Goal: Task Accomplishment & Management: Manage account settings

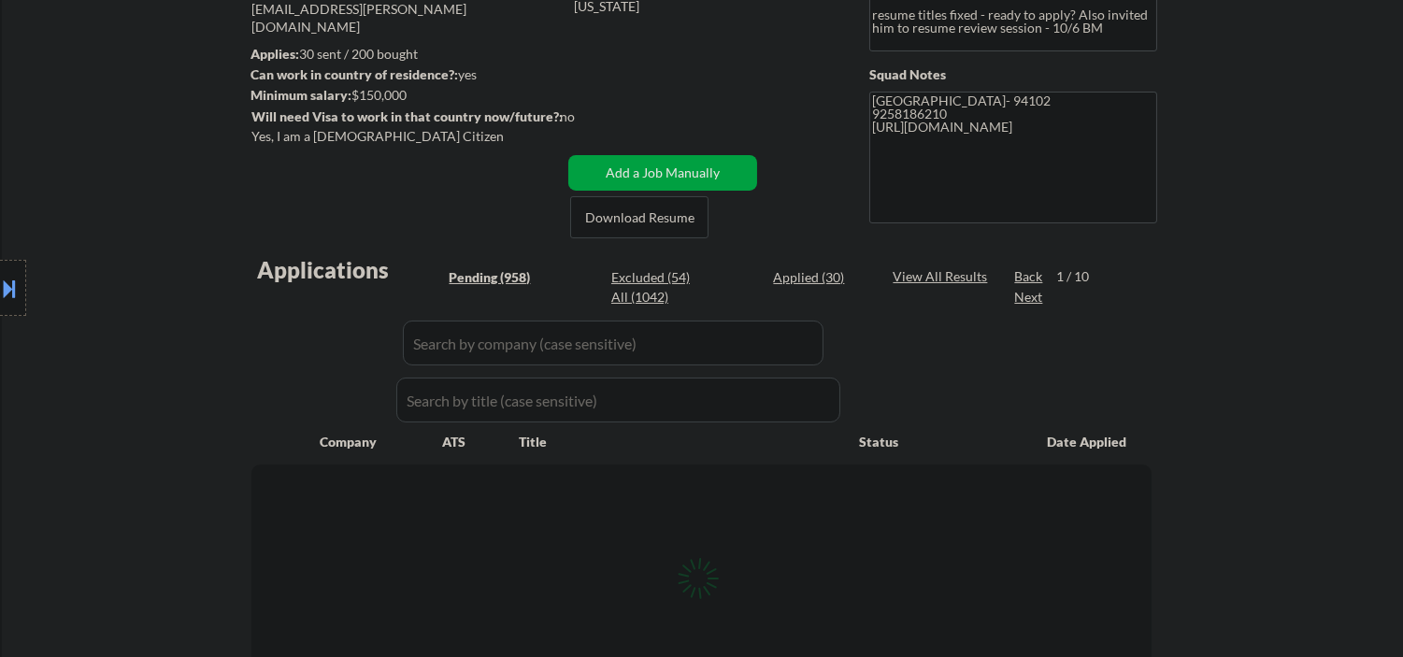
scroll to position [137, 0]
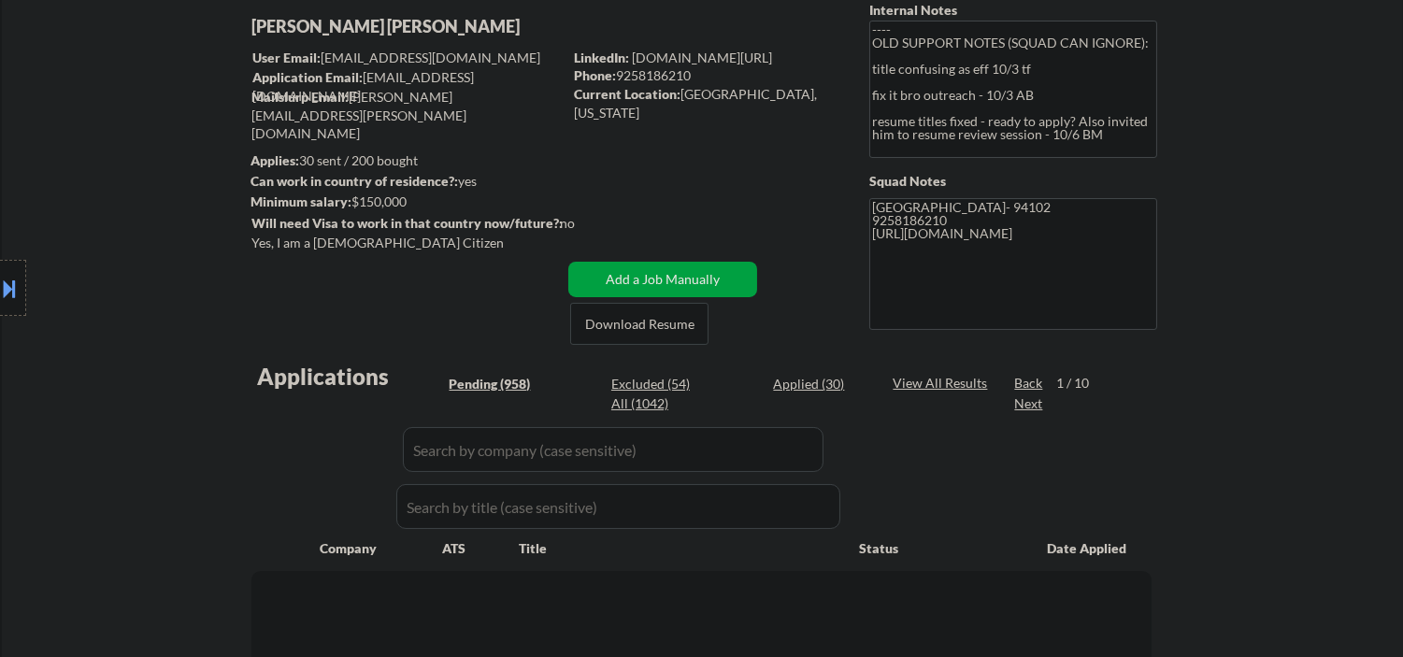
select select ""pending""
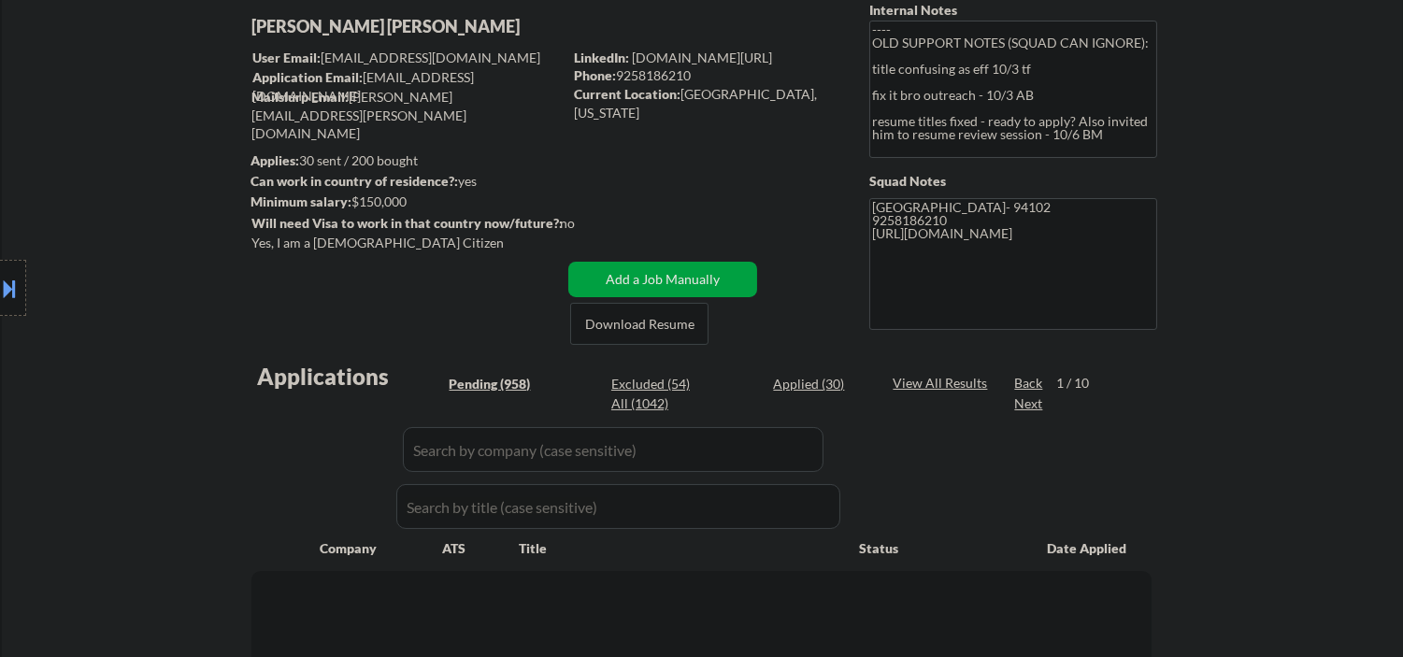
select select ""pending""
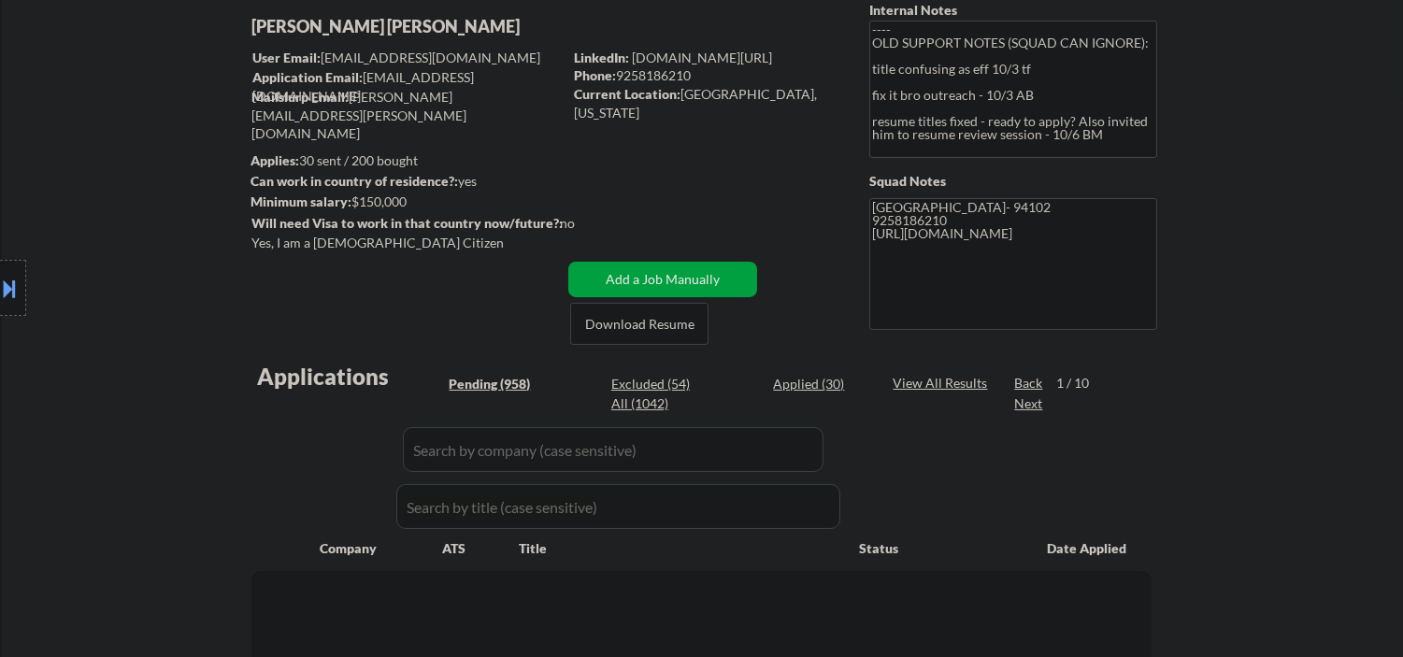
select select ""pending""
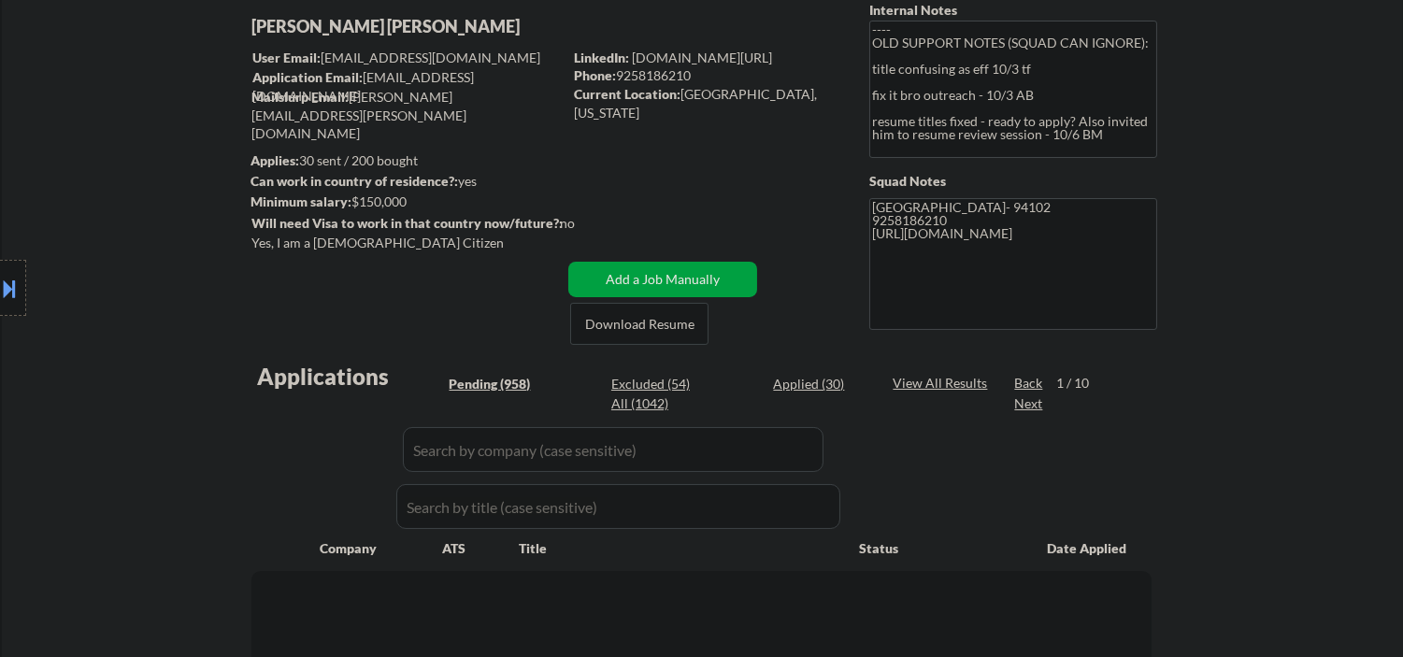
select select ""pending""
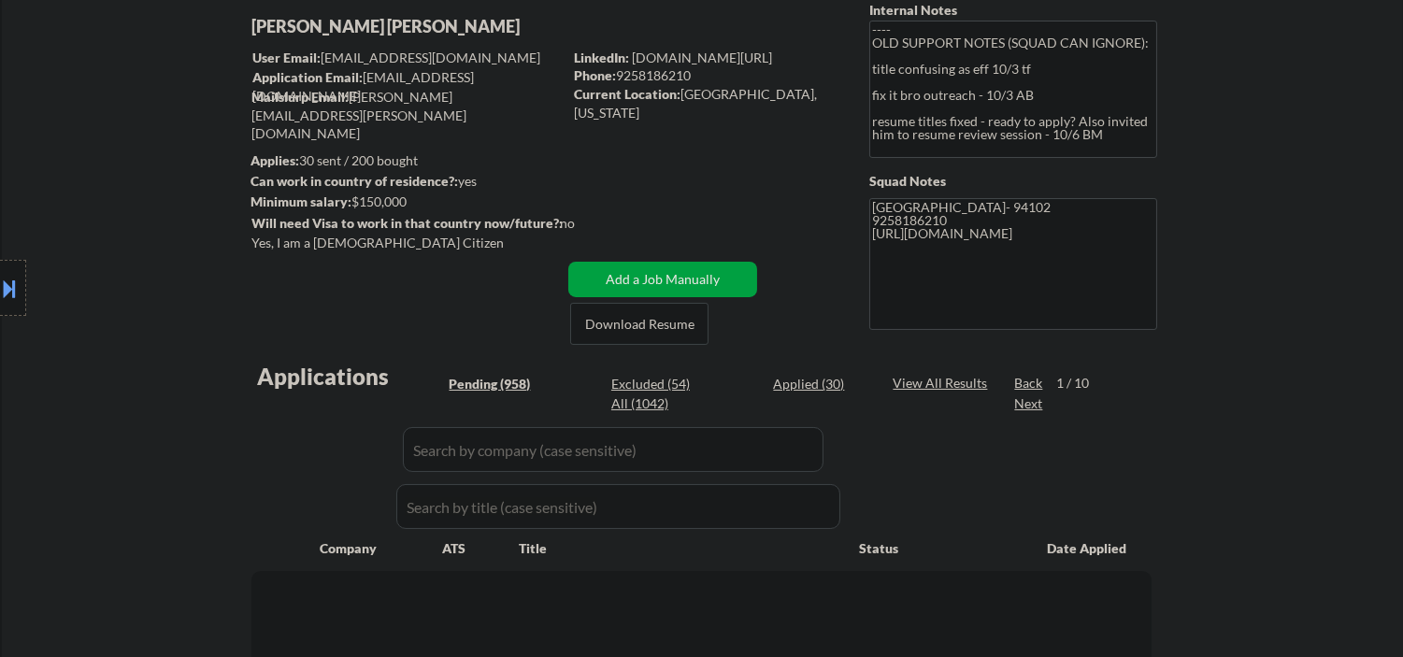
select select ""pending""
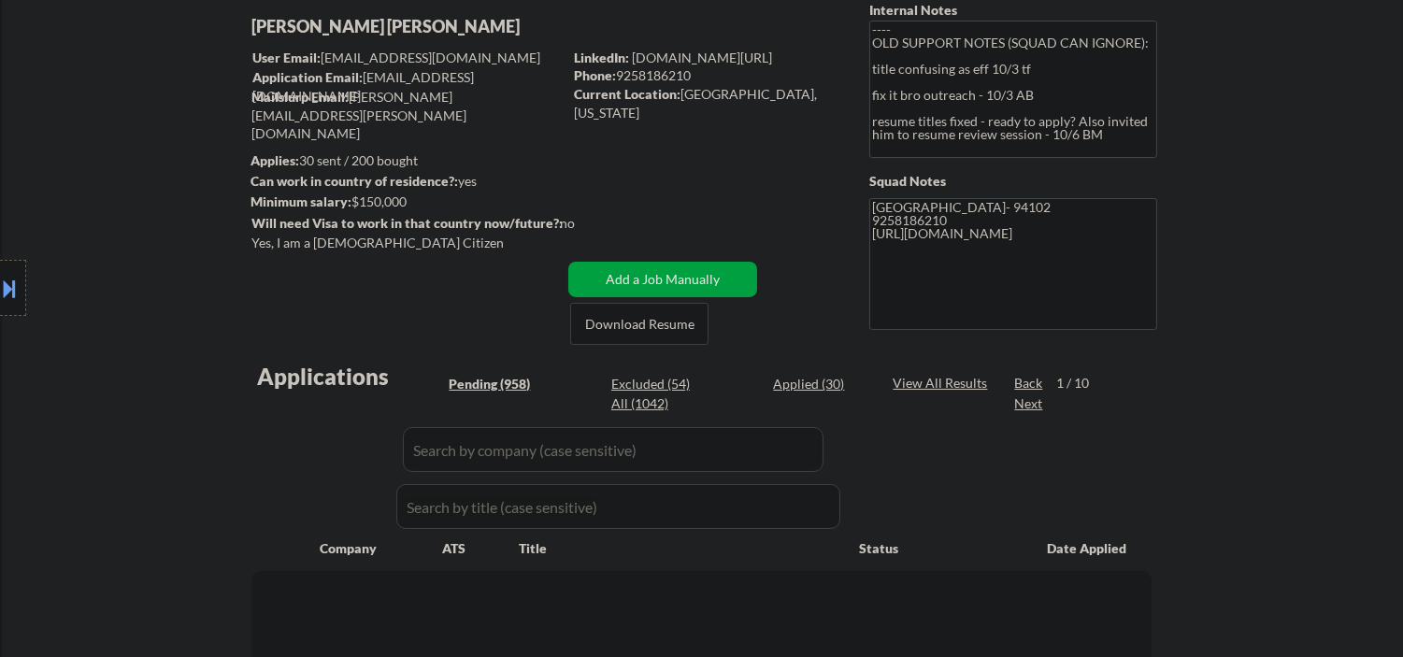
select select ""pending""
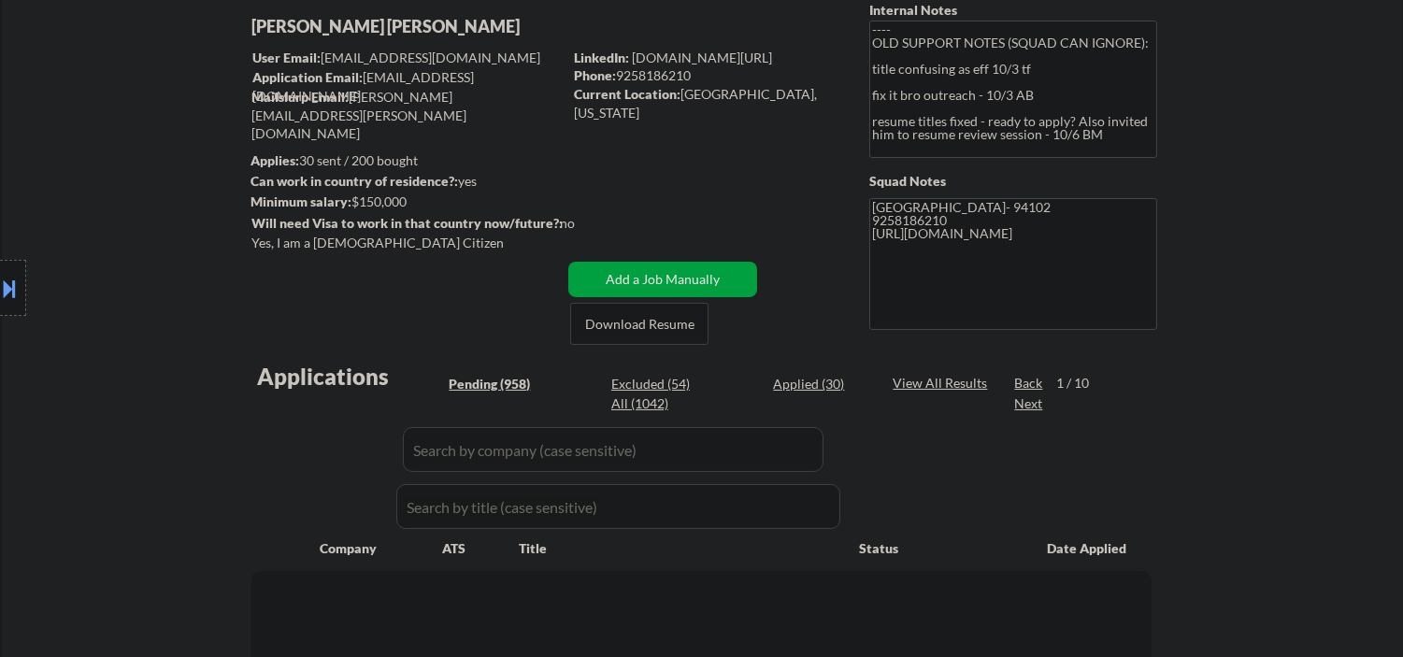
select select ""pending""
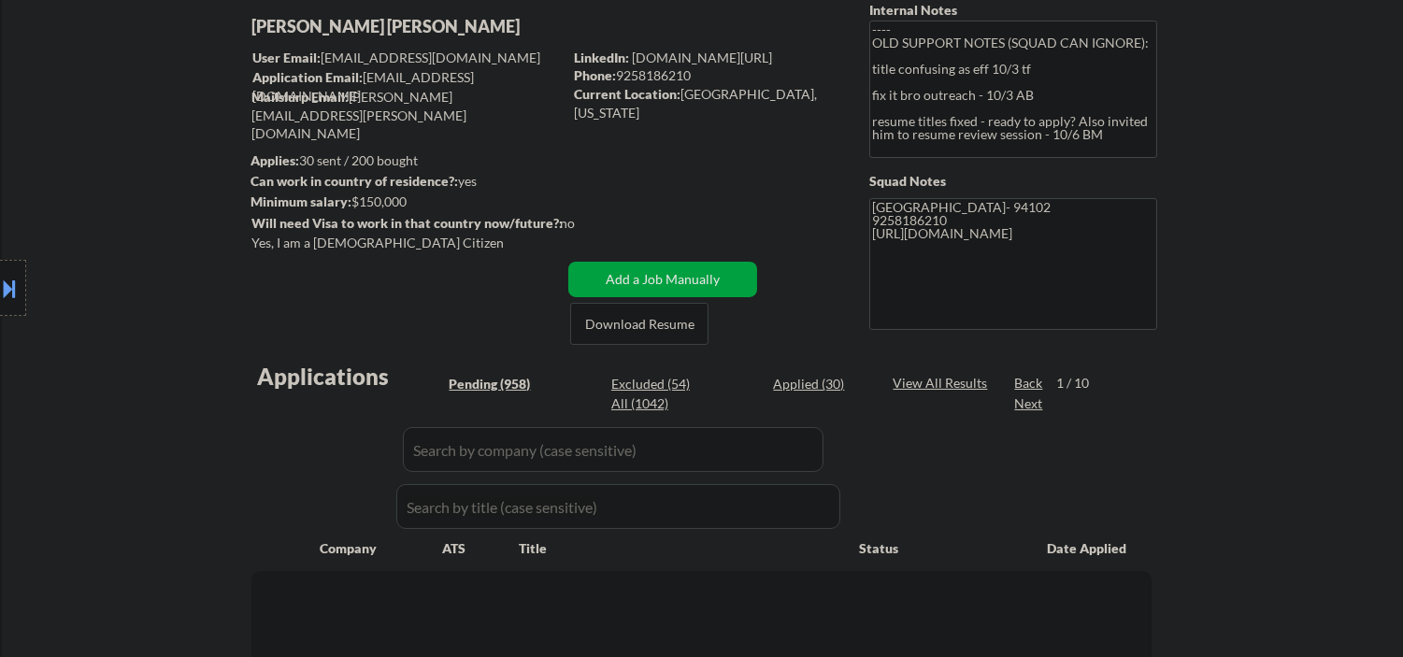
select select ""pending""
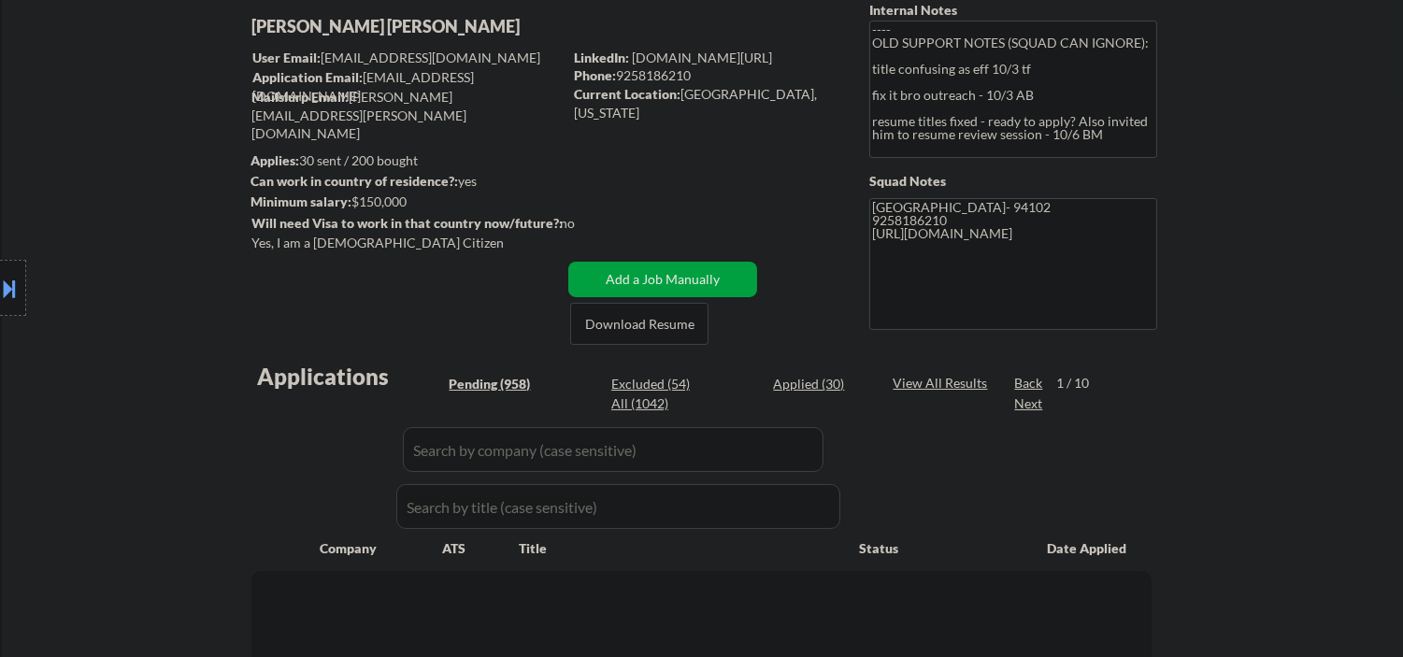
select select ""pending""
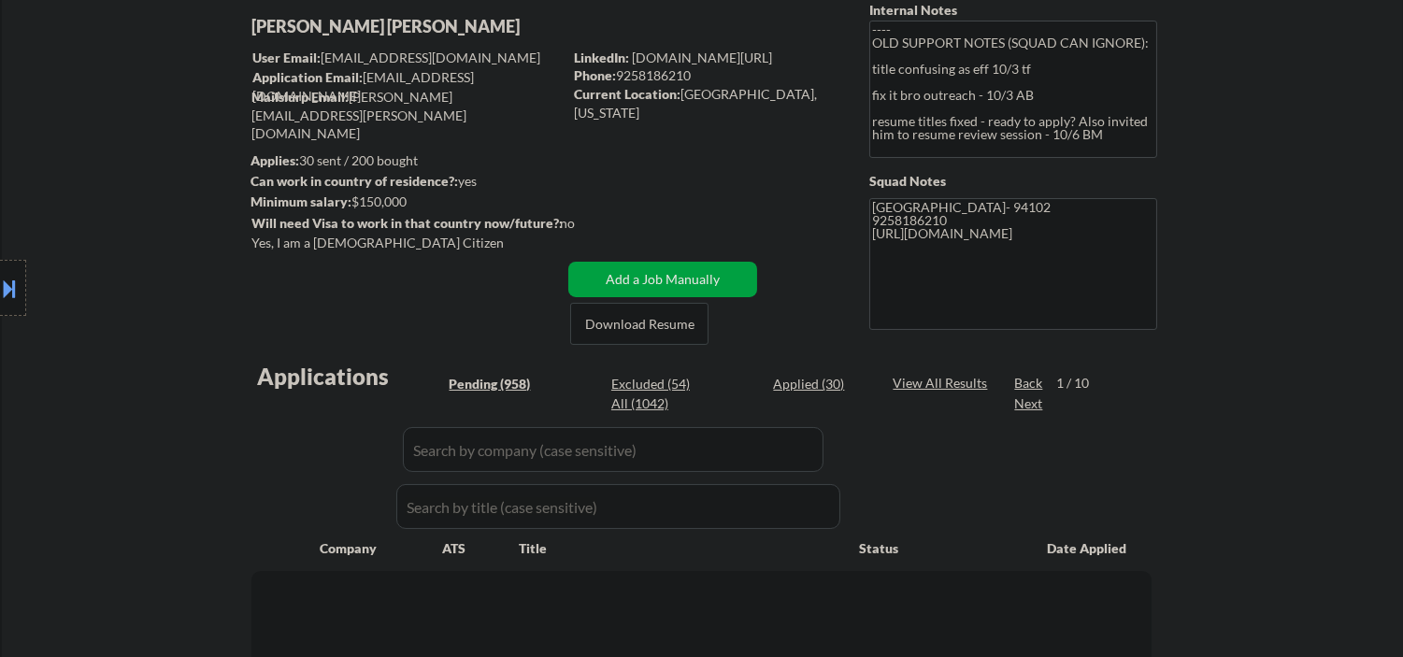
select select ""pending""
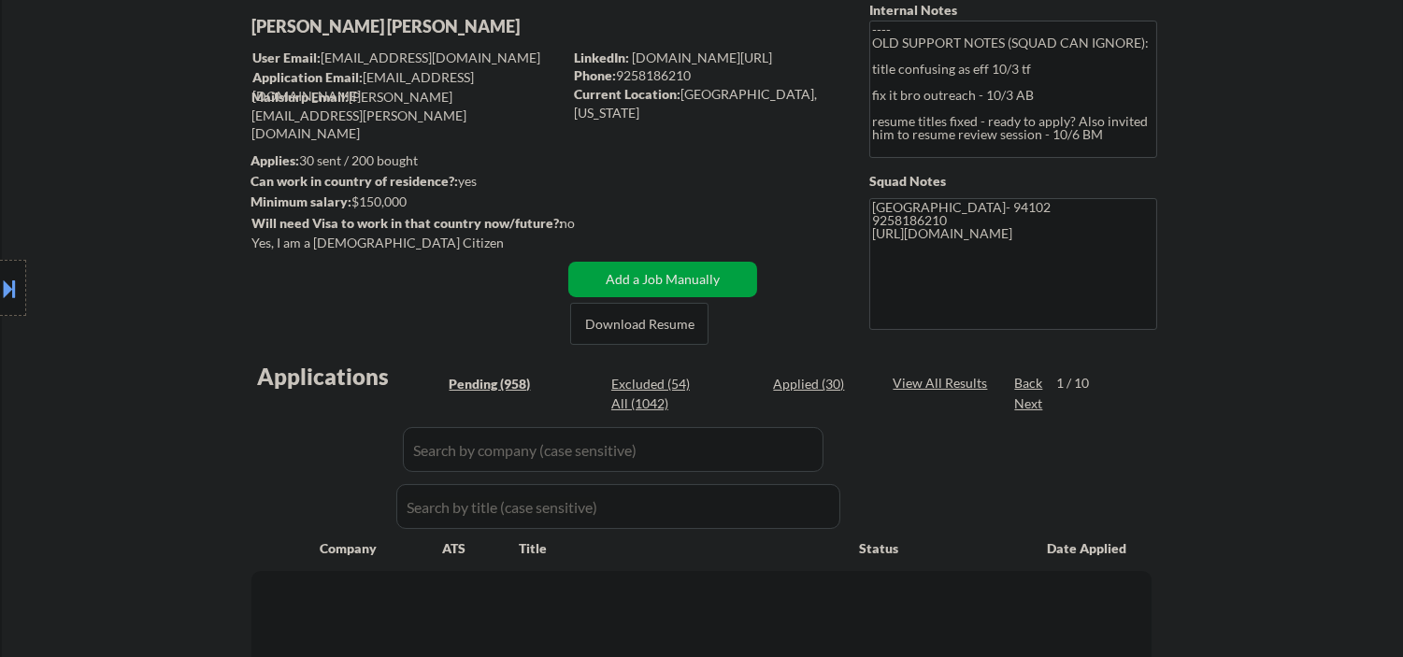
select select ""pending""
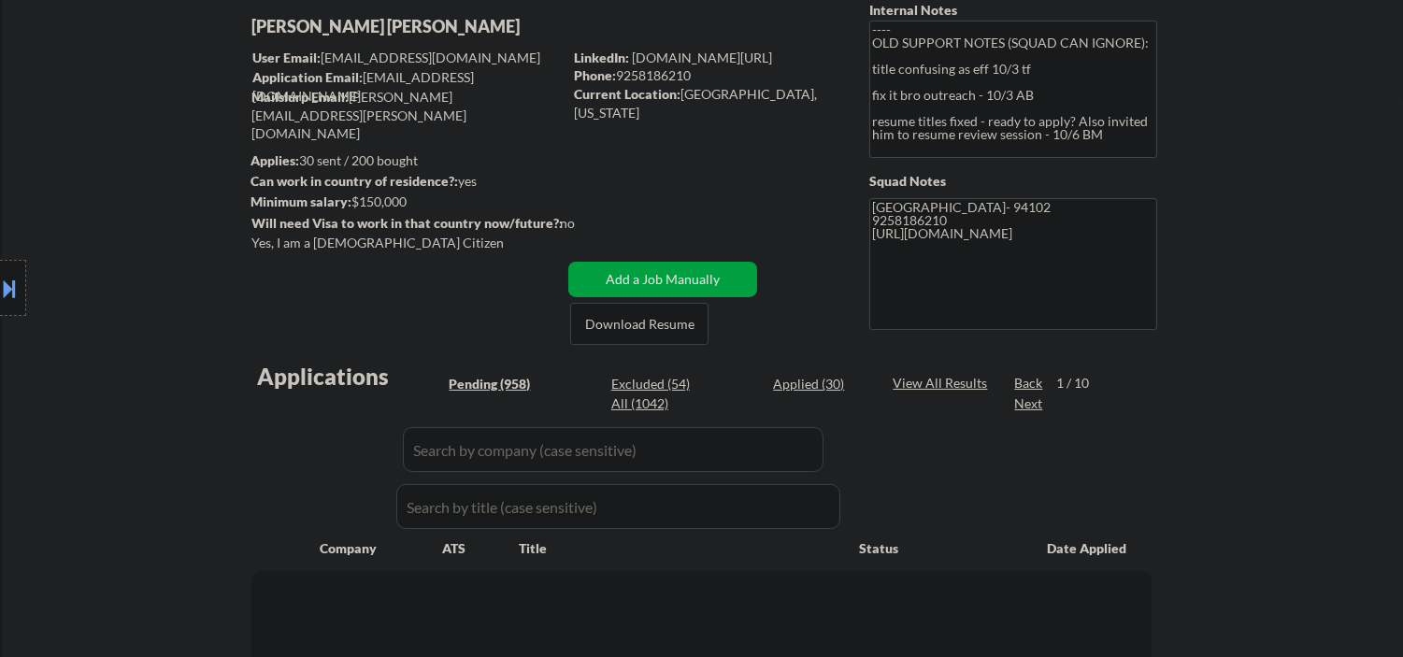
select select ""pending""
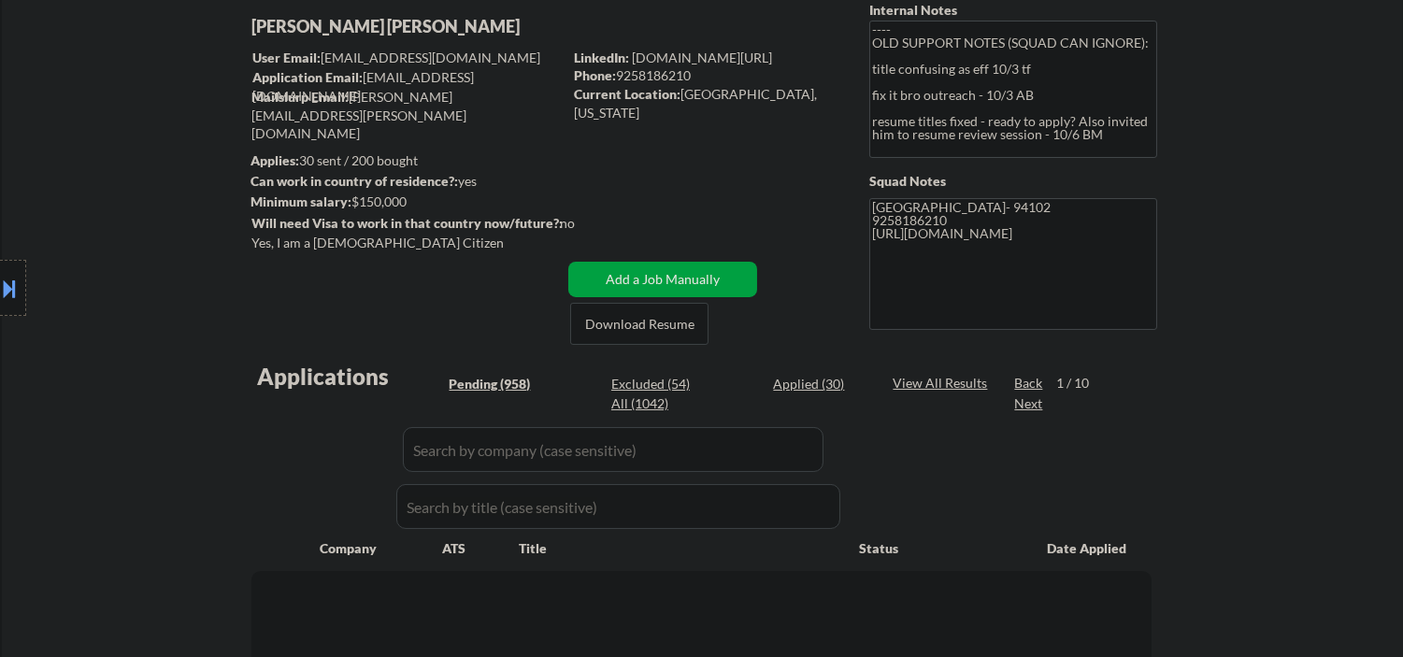
select select ""pending""
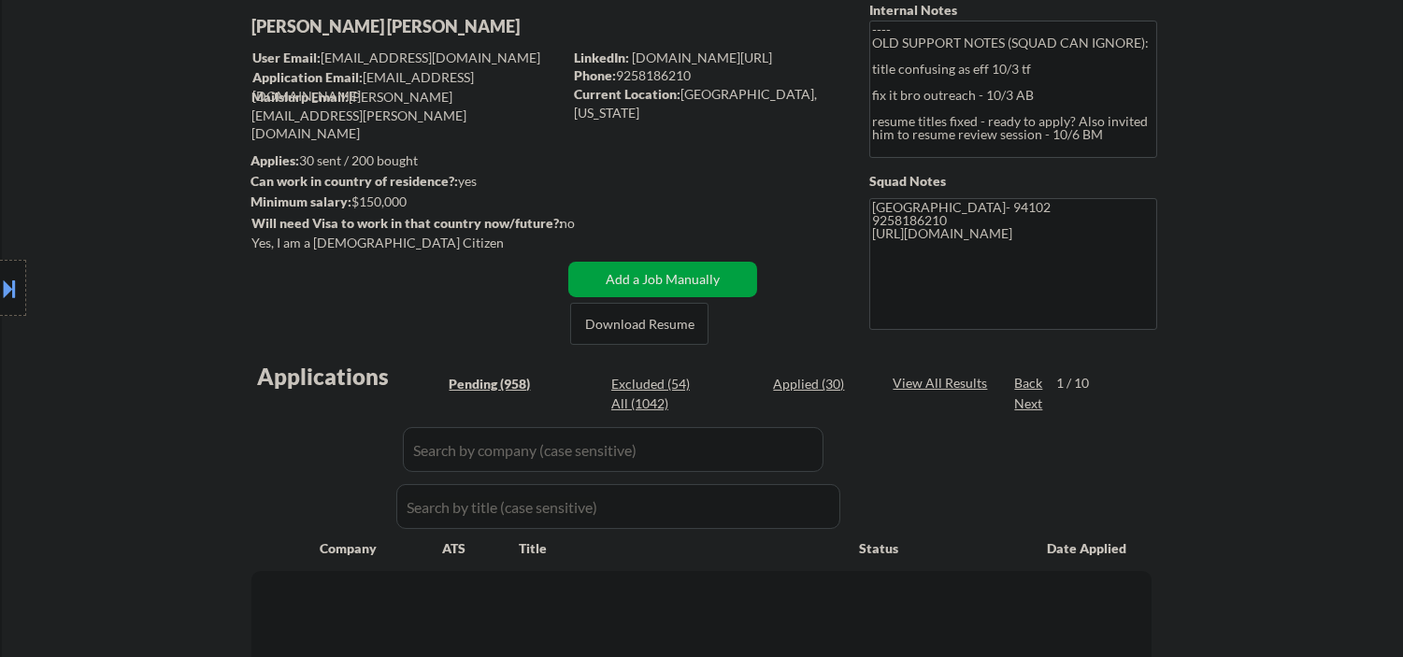
select select ""pending""
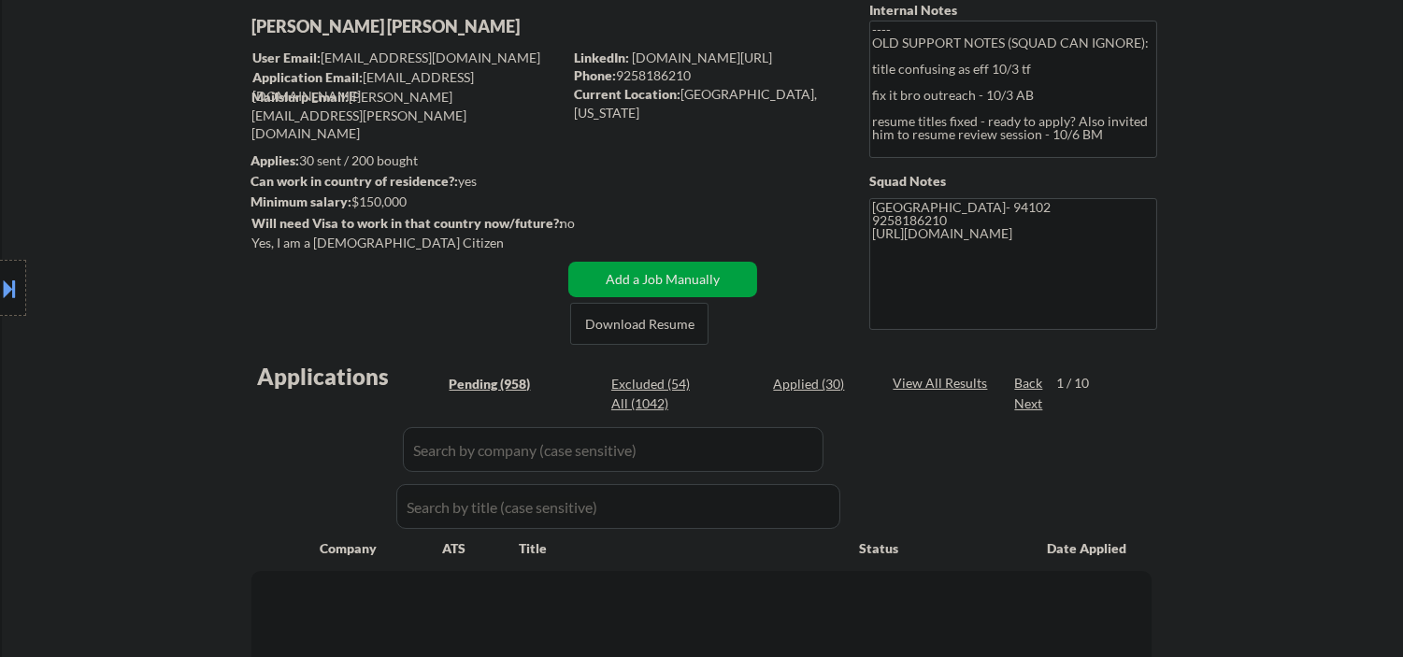
select select ""pending""
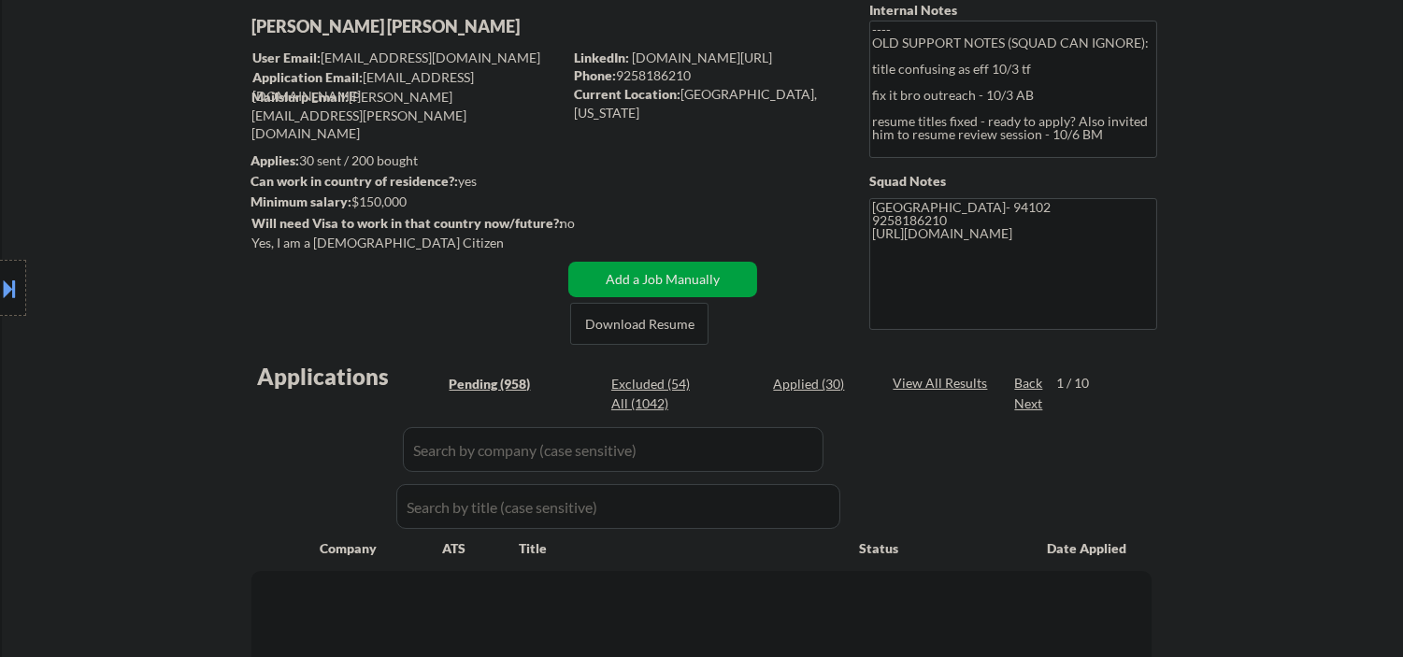
select select ""pending""
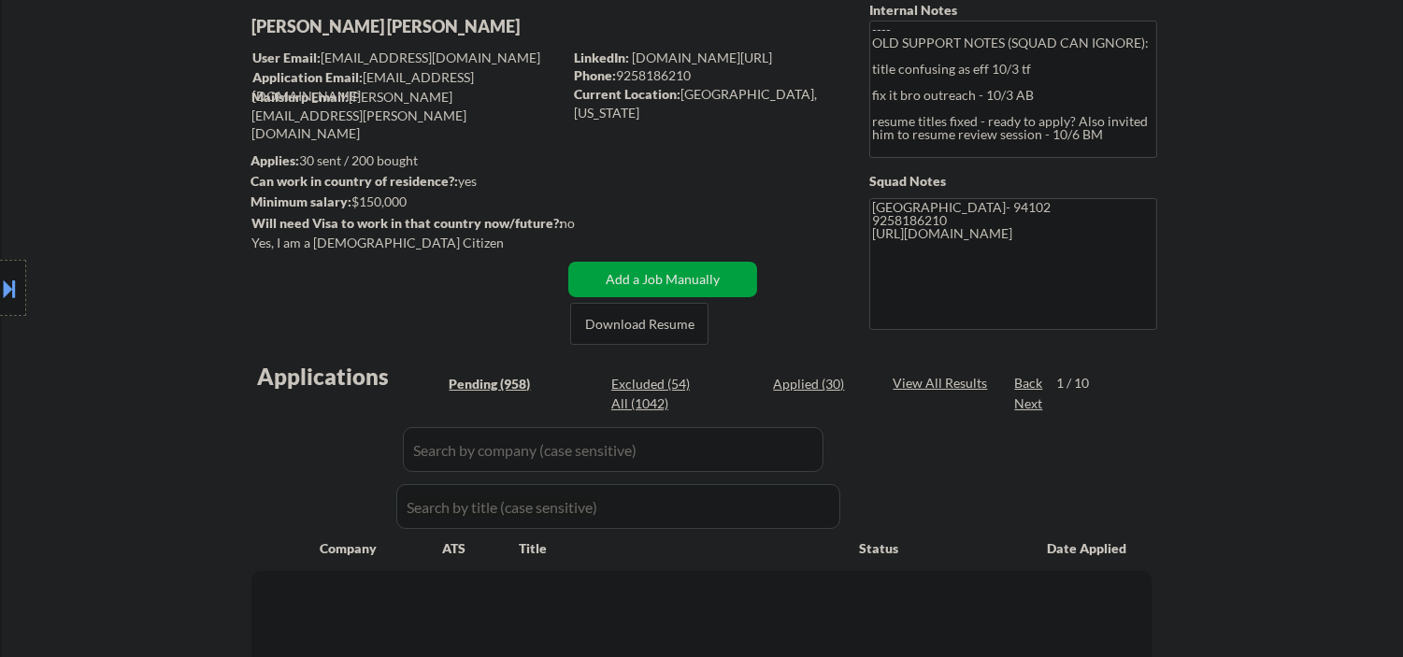
select select ""pending""
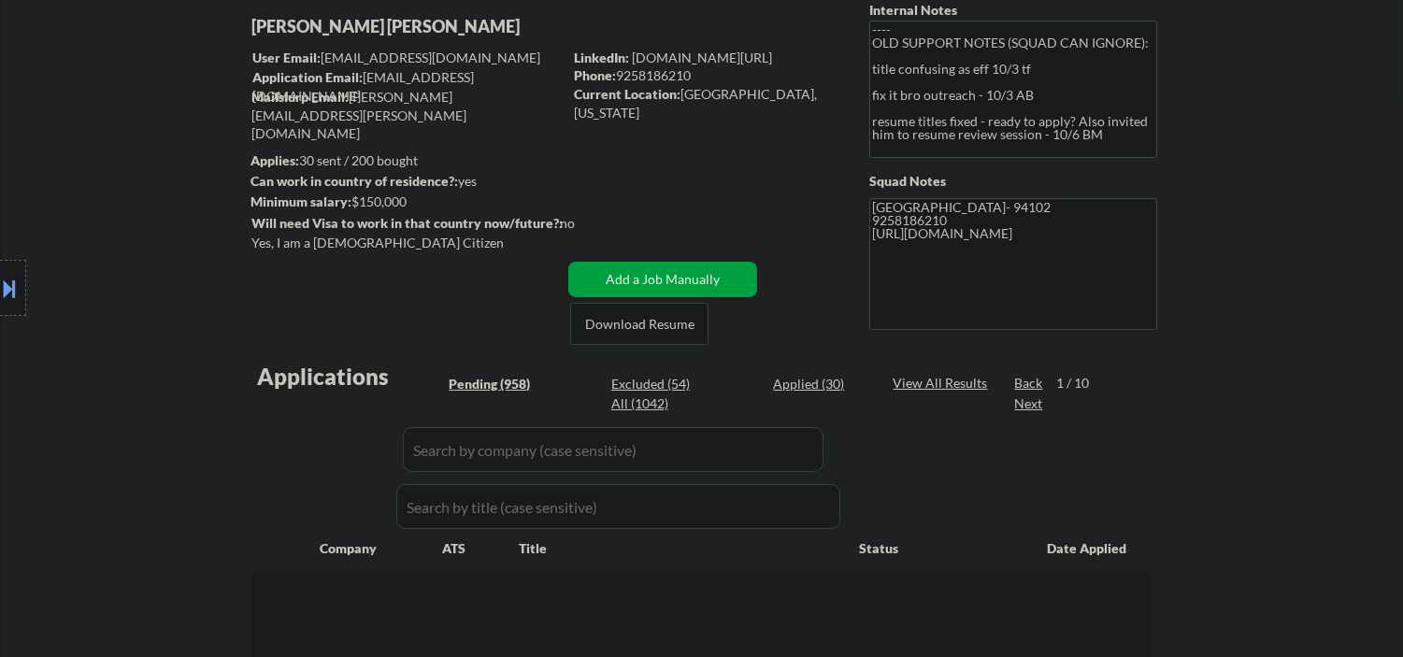
select select ""pending""
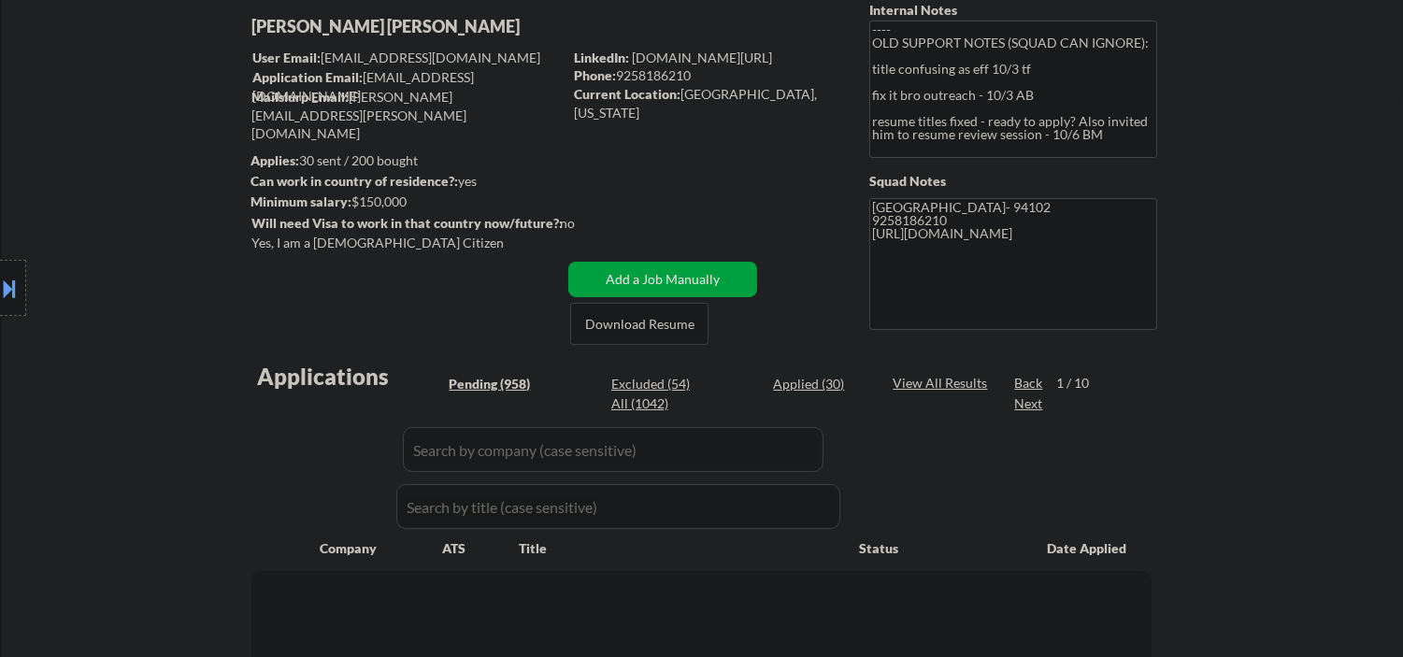
select select ""pending""
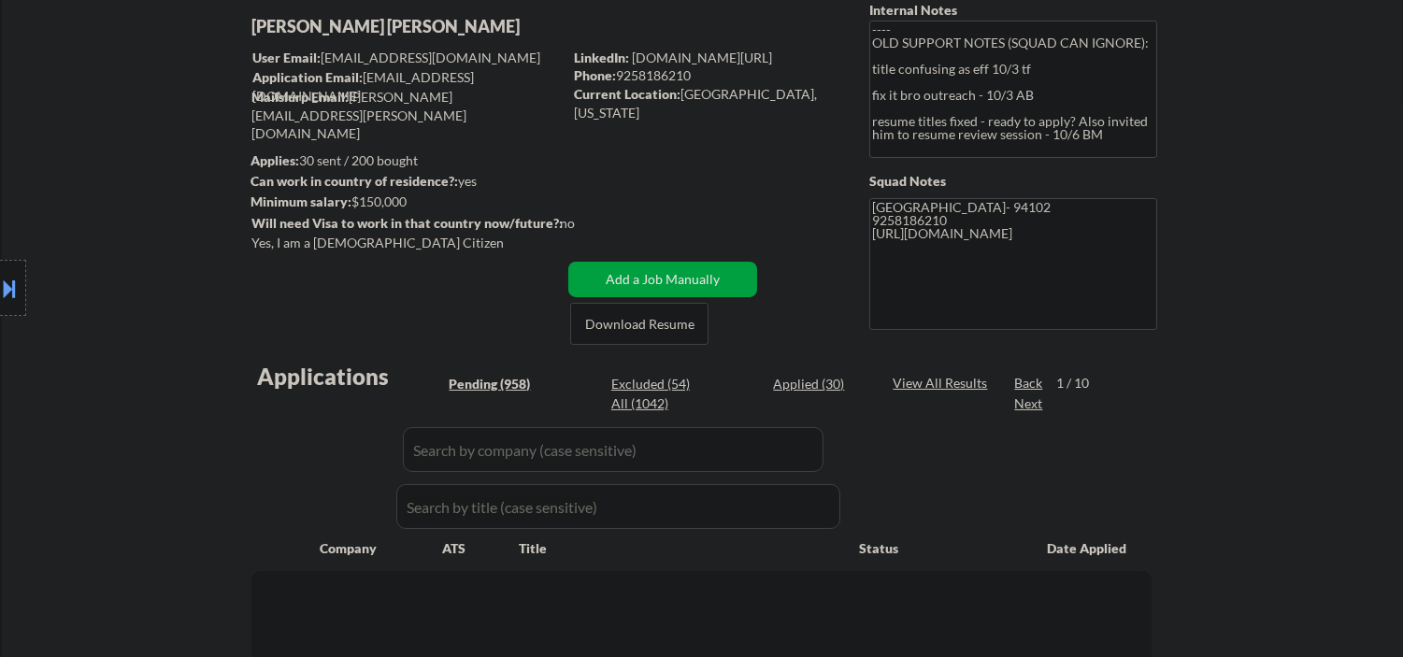
select select ""pending""
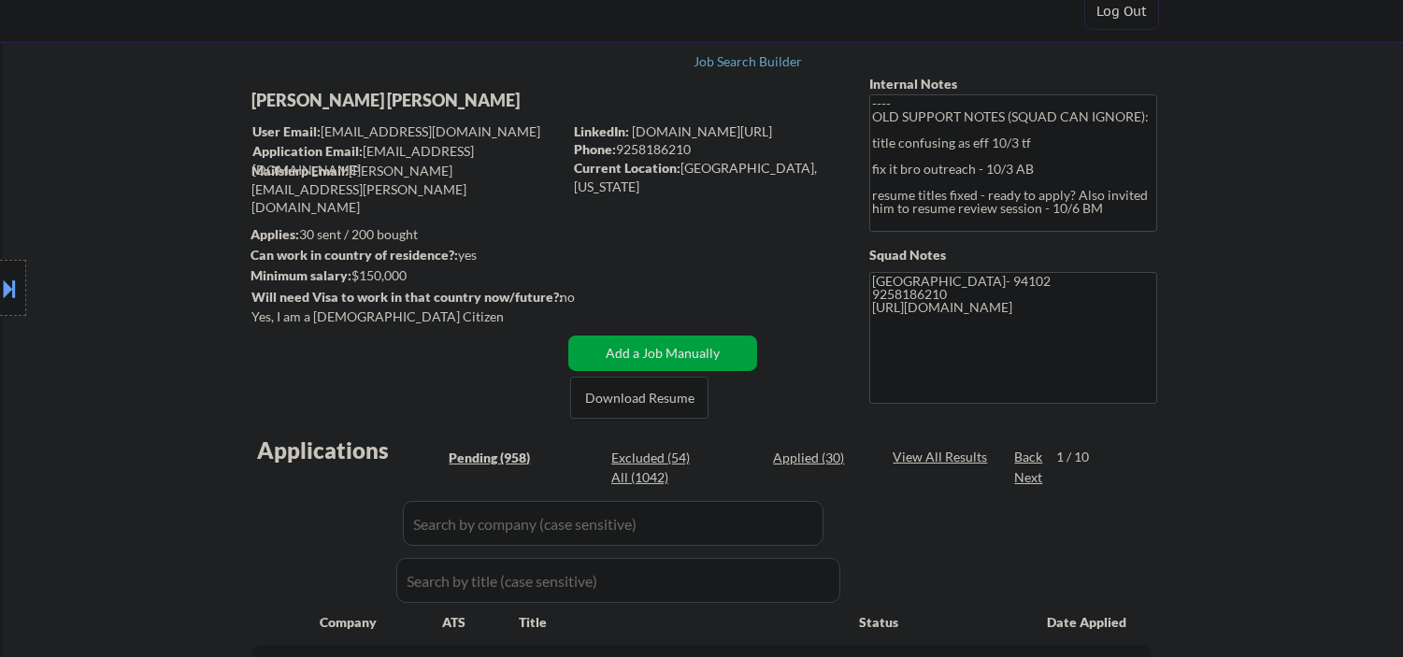
scroll to position [0, 0]
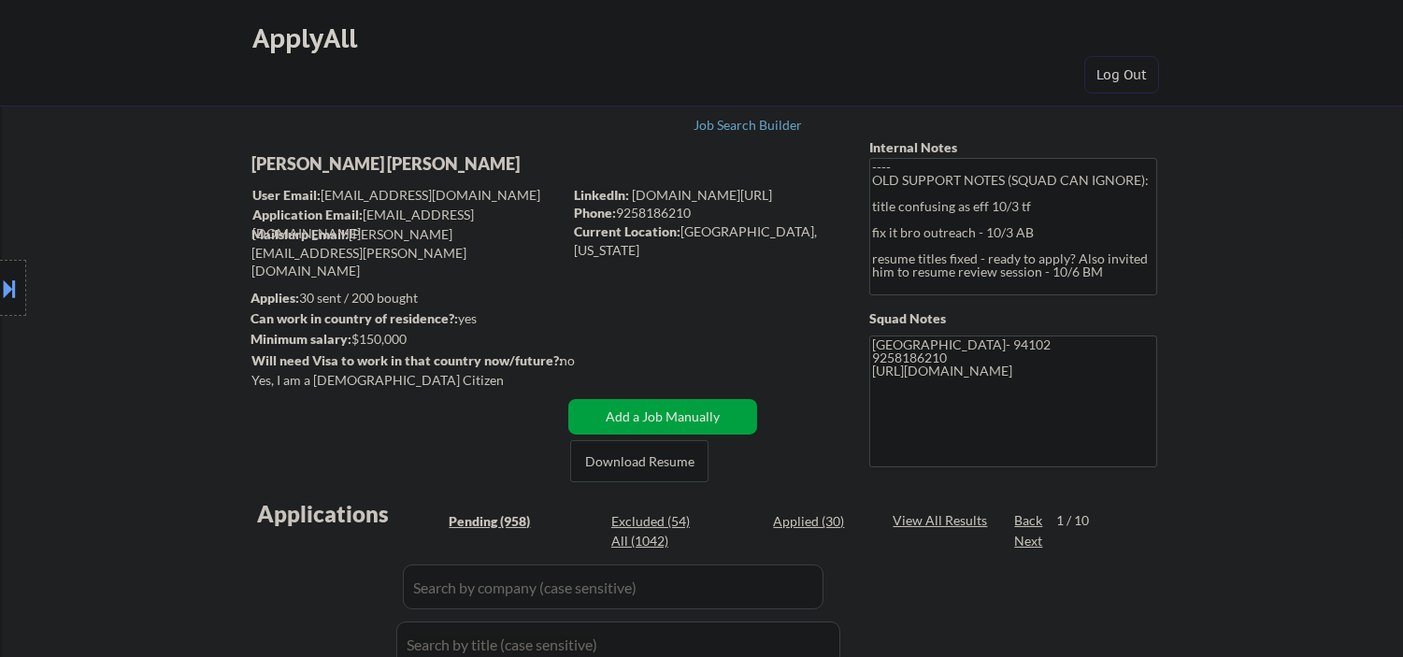
click at [1004, 221] on textarea "---- OLD SUPPORT NOTES (SQUAD CAN IGNORE): title confusing as eff 10/3 tf fix i…" at bounding box center [1013, 226] width 288 height 137
click at [1007, 425] on textarea "[GEOGRAPHIC_DATA]- 94102 9258186210 [URL][DOMAIN_NAME]" at bounding box center [1013, 401] width 288 height 132
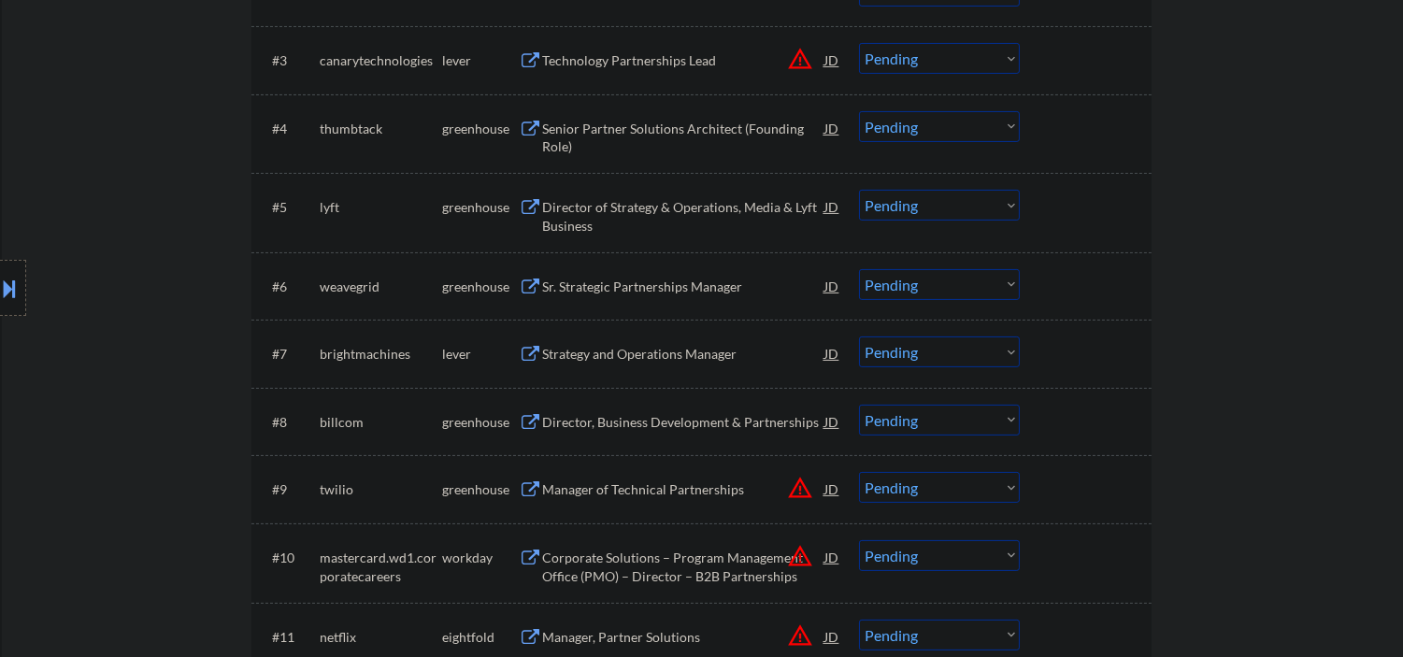
scroll to position [830, 0]
click at [631, 356] on div "Strategy and Operations Manager" at bounding box center [683, 352] width 282 height 19
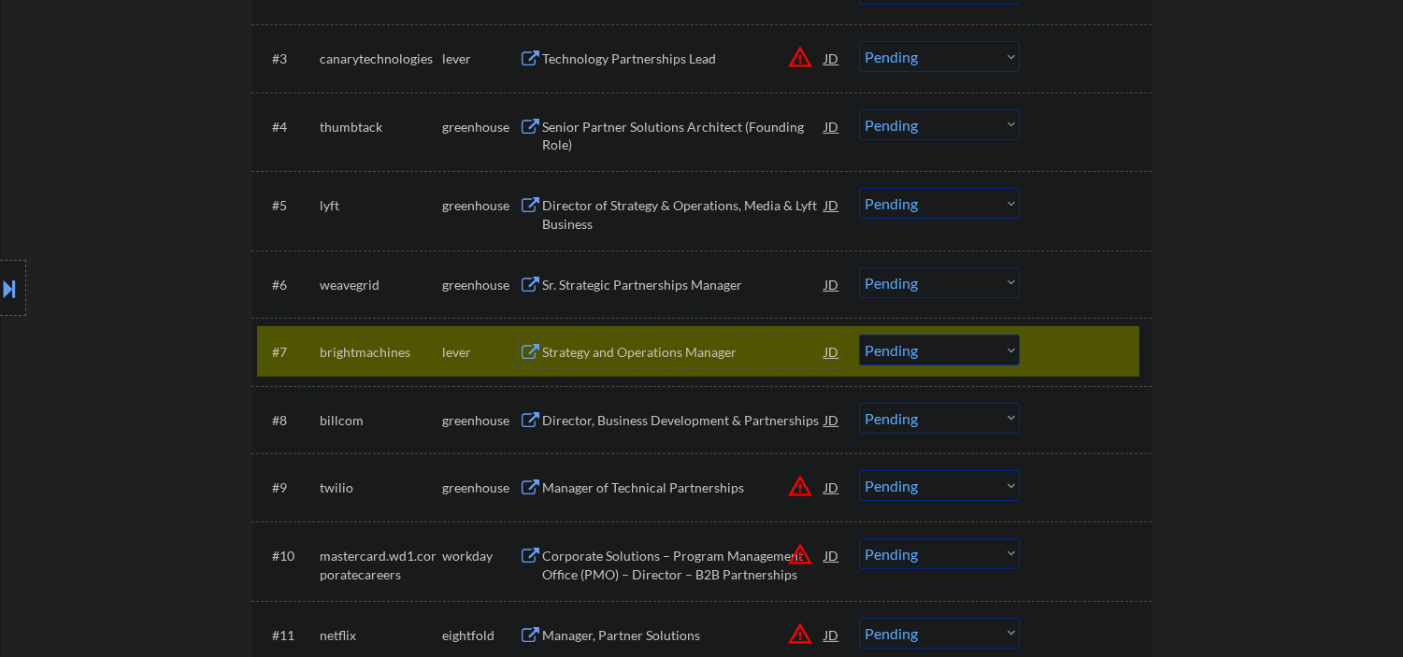
click at [950, 344] on select "Choose an option... Pending Applied Excluded (Questions) Excluded (Expired) Exc…" at bounding box center [939, 350] width 161 height 31
click at [859, 335] on select "Choose an option... Pending Applied Excluded (Questions) Excluded (Expired) Exc…" at bounding box center [939, 350] width 161 height 31
click at [638, 421] on div "Director, Business Development & Partnerships" at bounding box center [683, 420] width 282 height 19
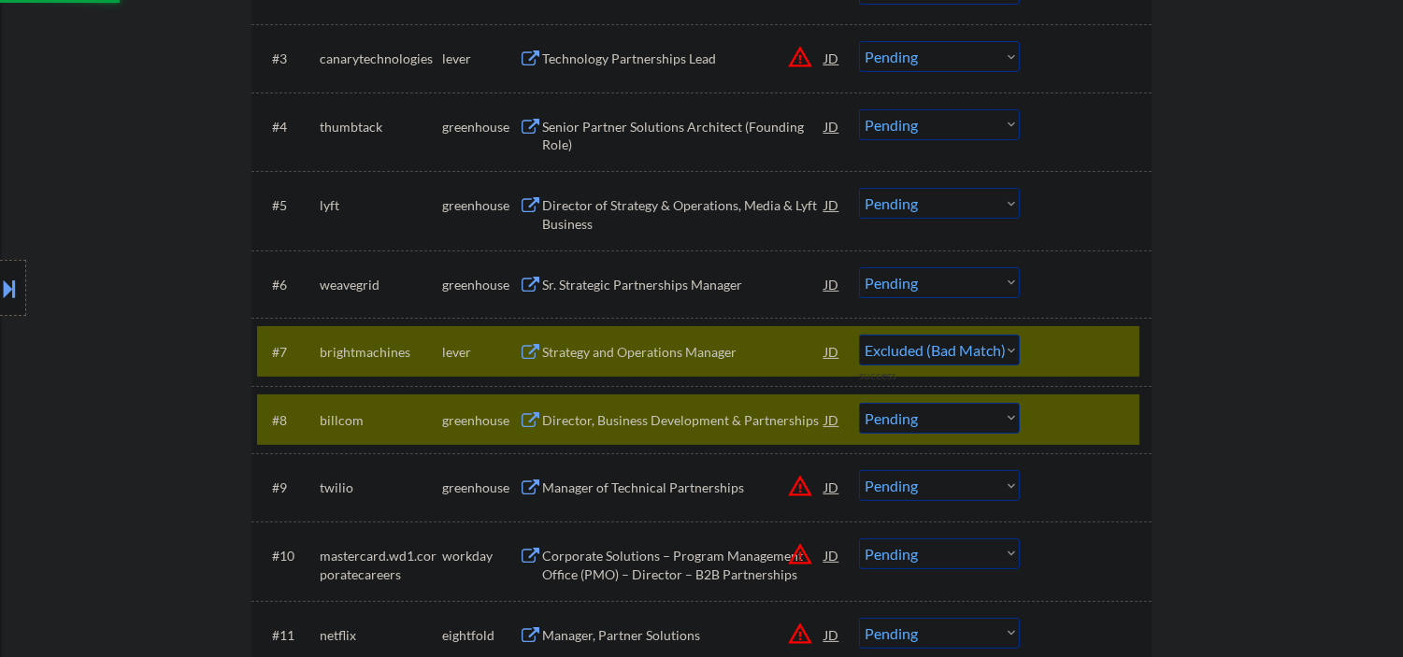
select select ""pending""
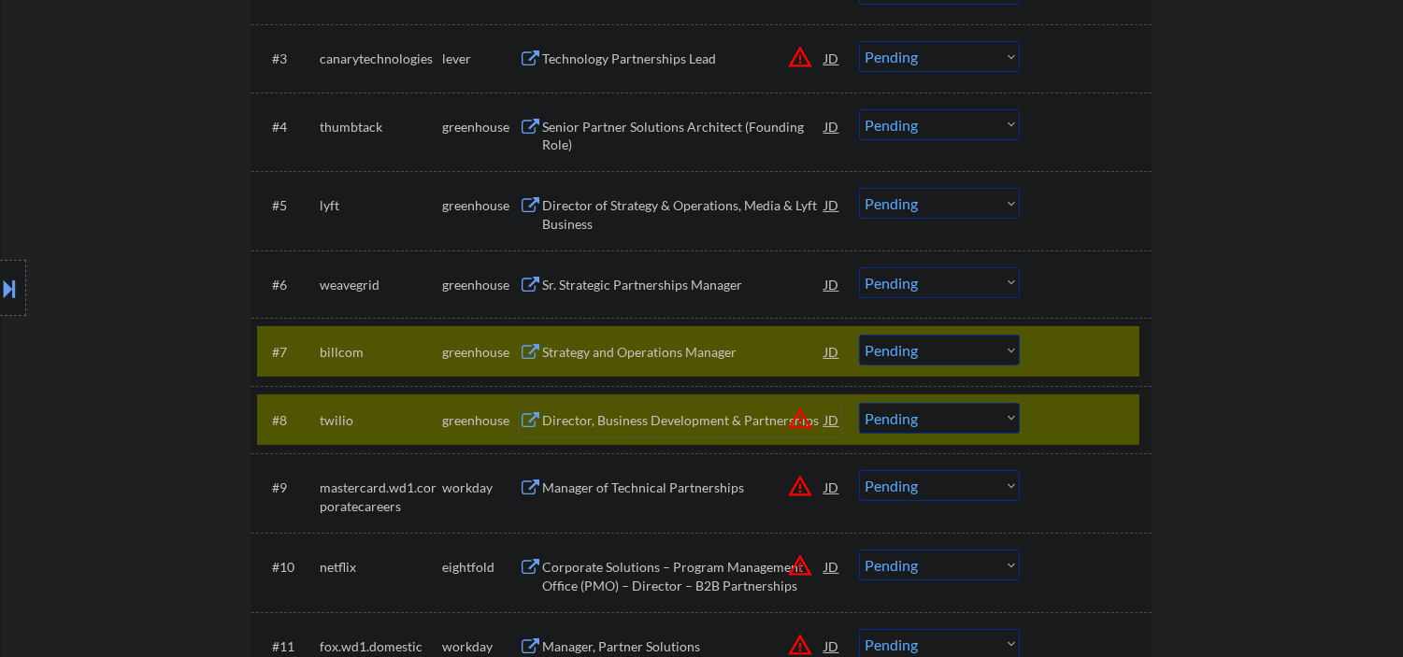
click at [1062, 351] on div at bounding box center [1088, 352] width 82 height 34
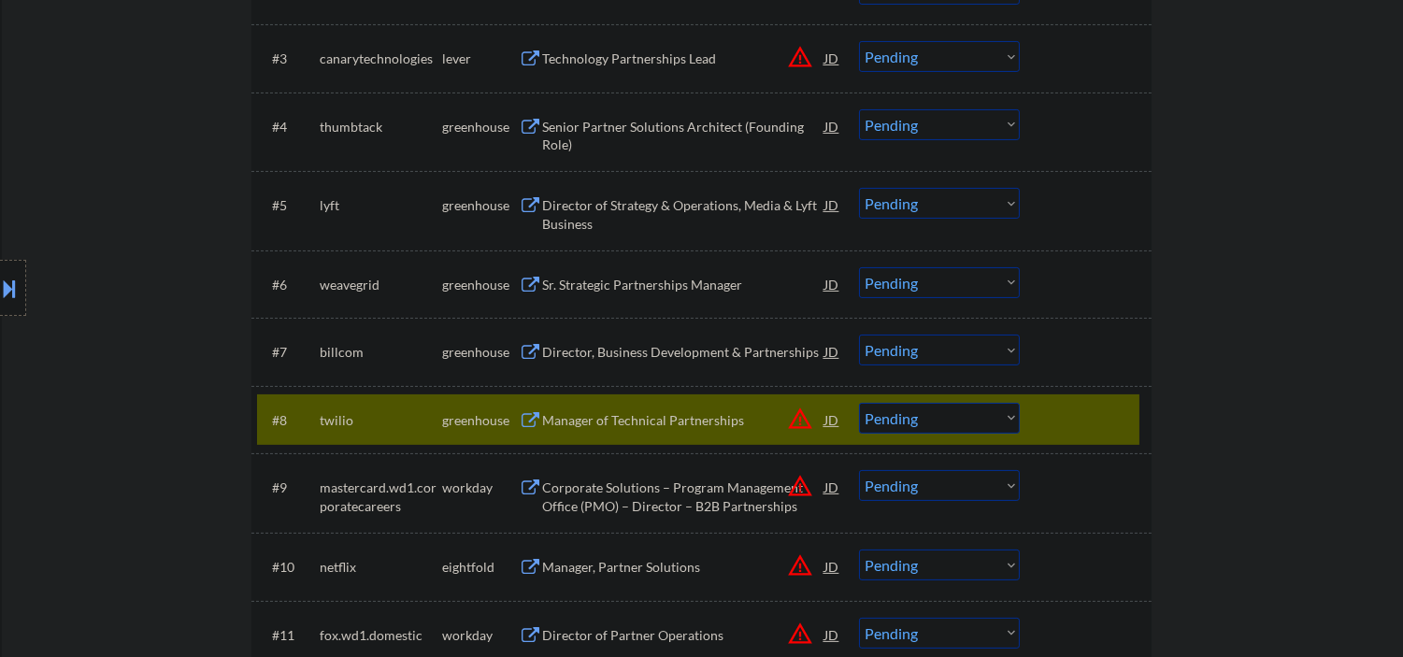
click at [668, 415] on div "Manager of Technical Partnerships" at bounding box center [683, 420] width 282 height 19
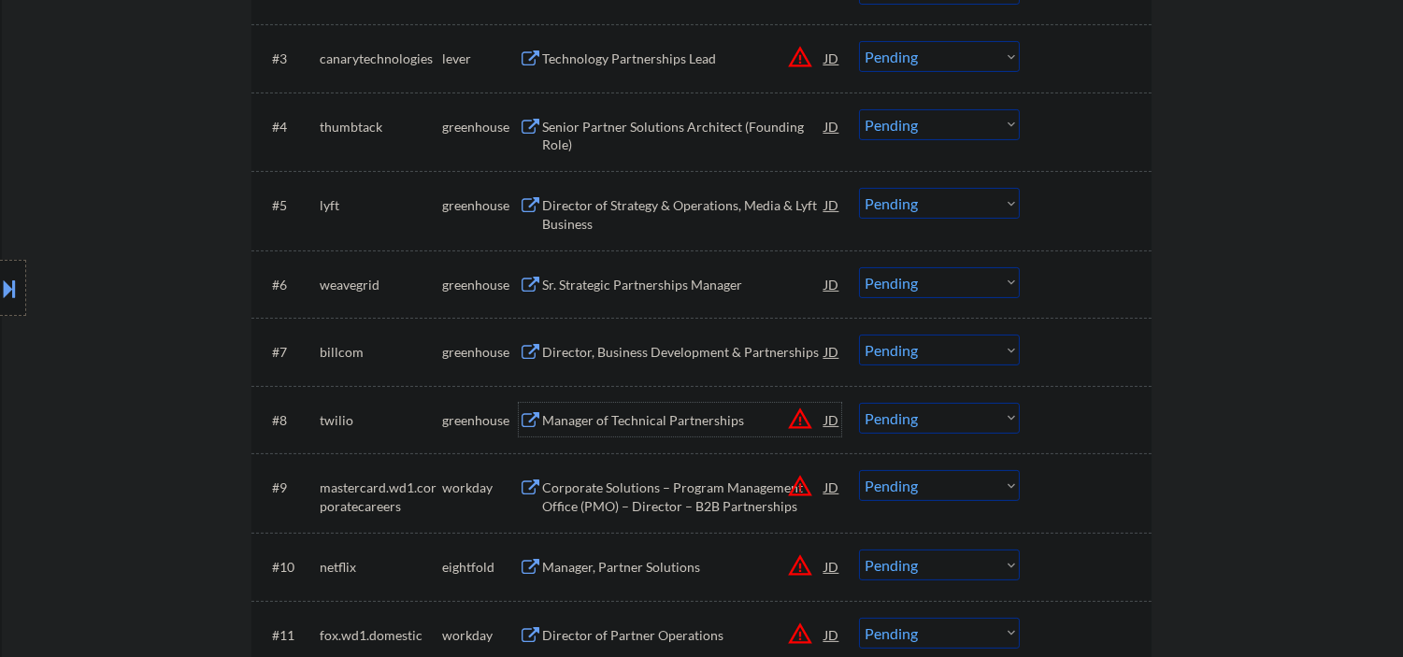
click at [832, 422] on div "JD" at bounding box center [831, 420] width 19 height 34
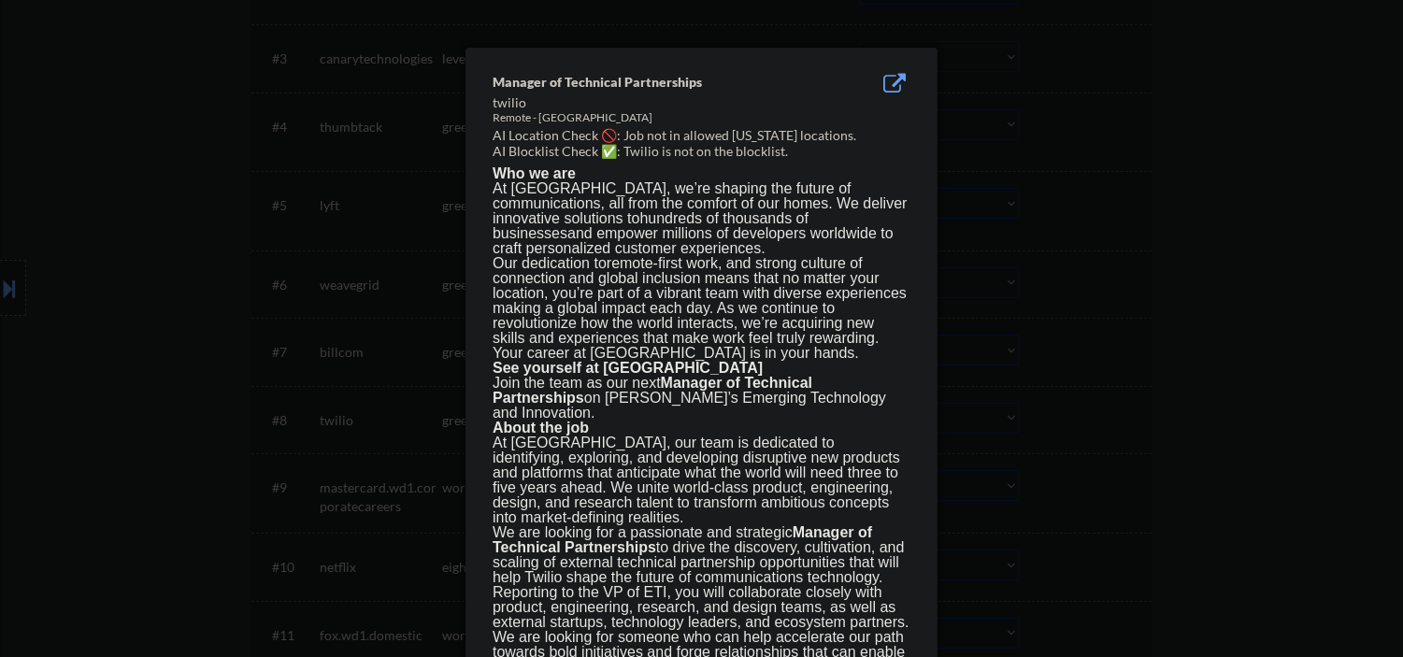
click at [1222, 433] on div at bounding box center [701, 328] width 1403 height 657
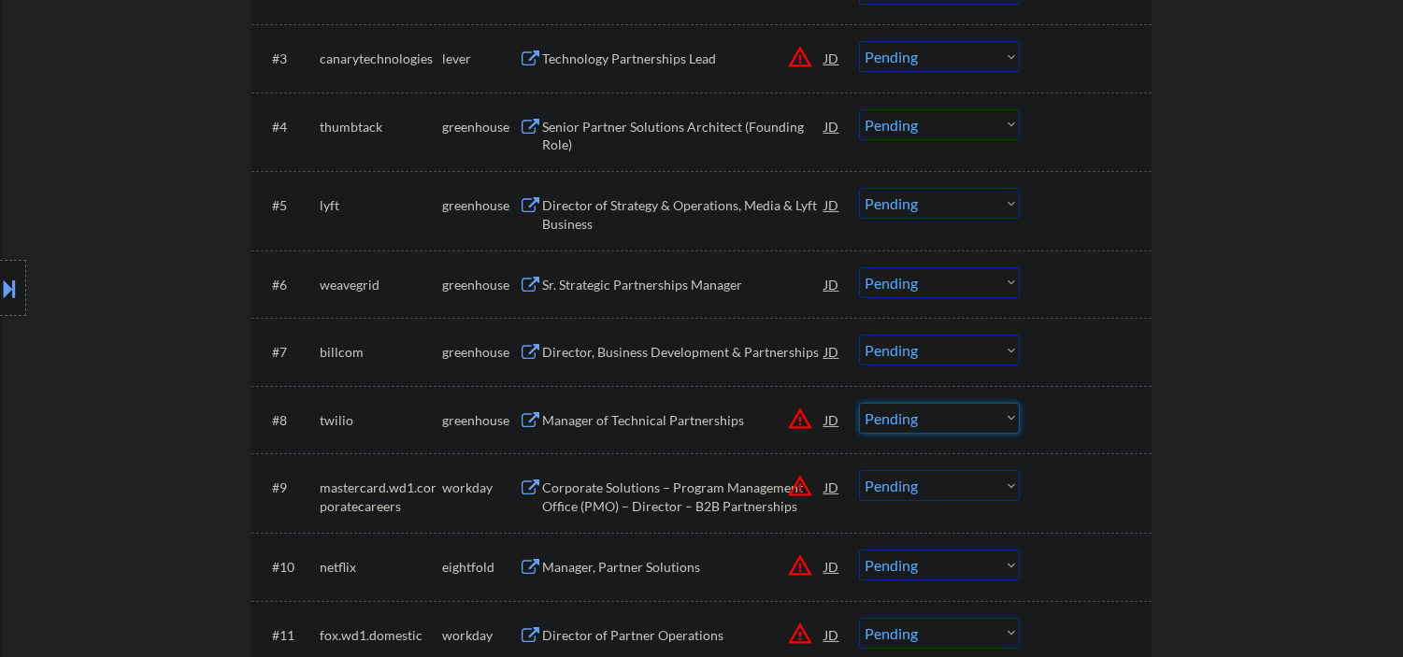
click at [917, 408] on select "Choose an option... Pending Applied Excluded (Questions) Excluded (Expired) Exc…" at bounding box center [939, 418] width 161 height 31
click at [859, 403] on select "Choose an option... Pending Applied Excluded (Questions) Excluded (Expired) Exc…" at bounding box center [939, 418] width 161 height 31
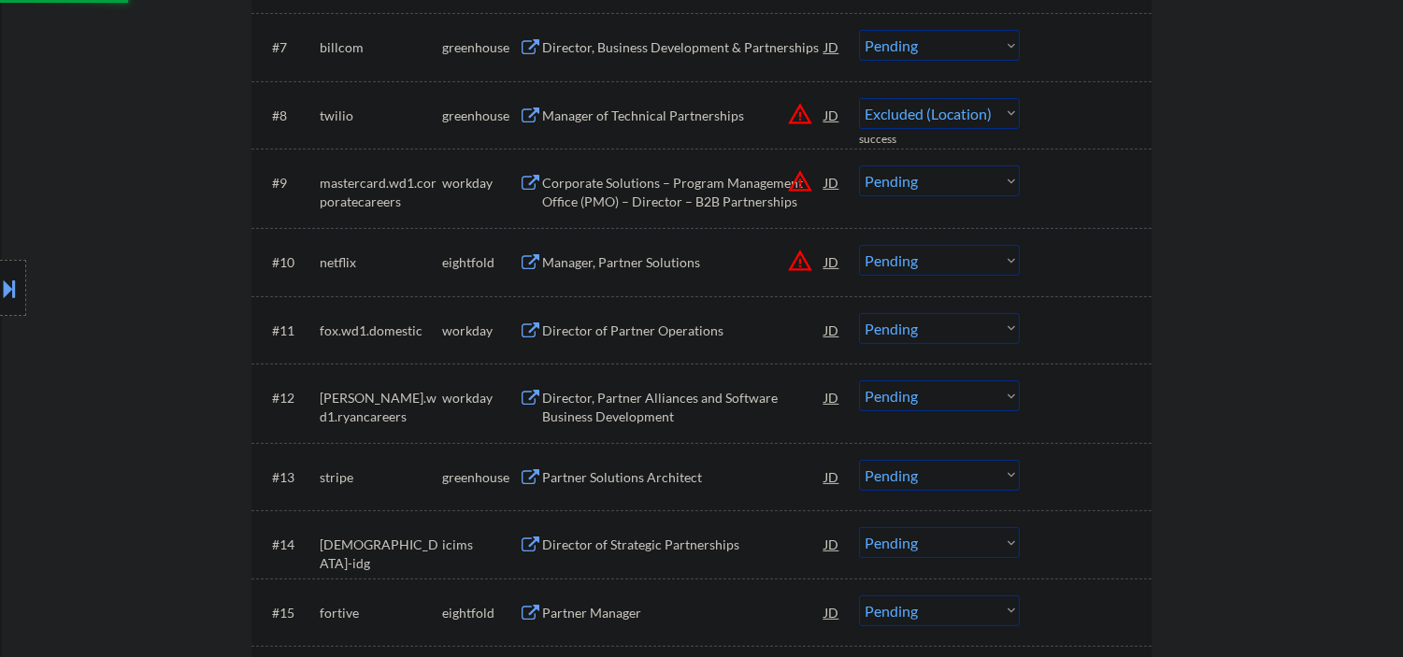
select select ""pending""
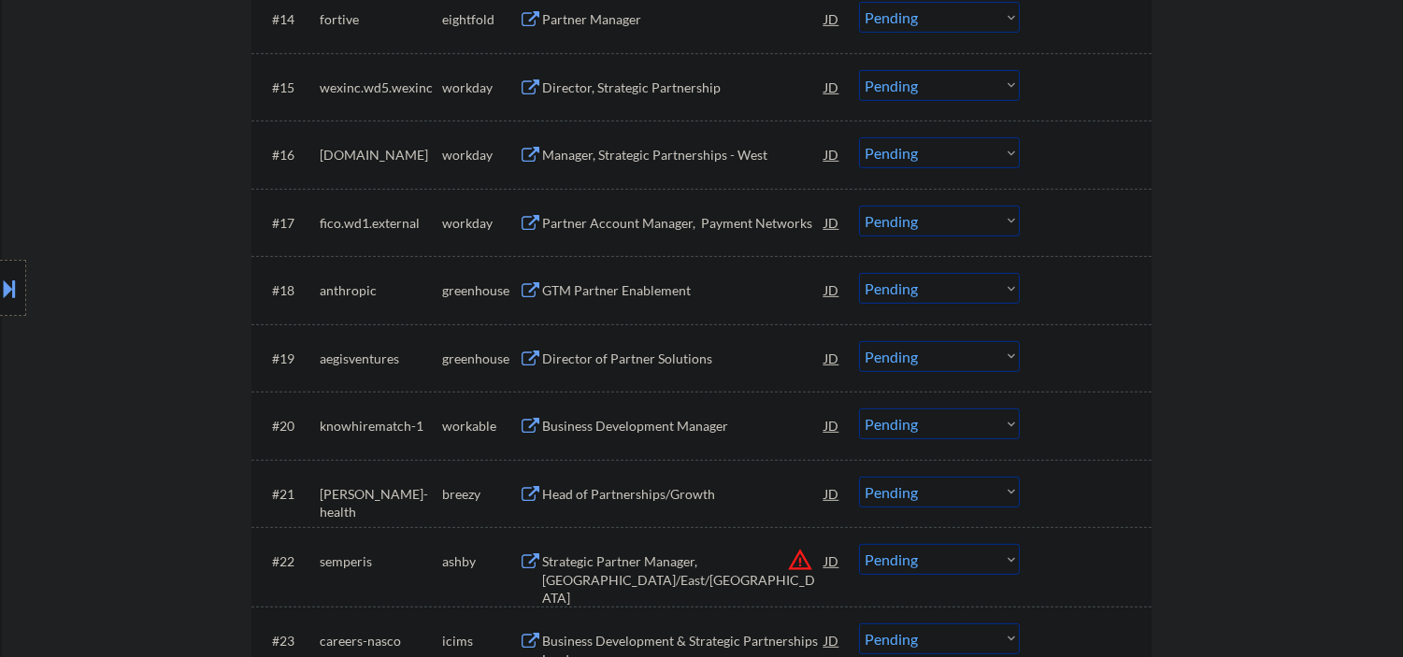
scroll to position [1661, 0]
click at [578, 290] on div "GTM Partner Enablement" at bounding box center [683, 289] width 282 height 19
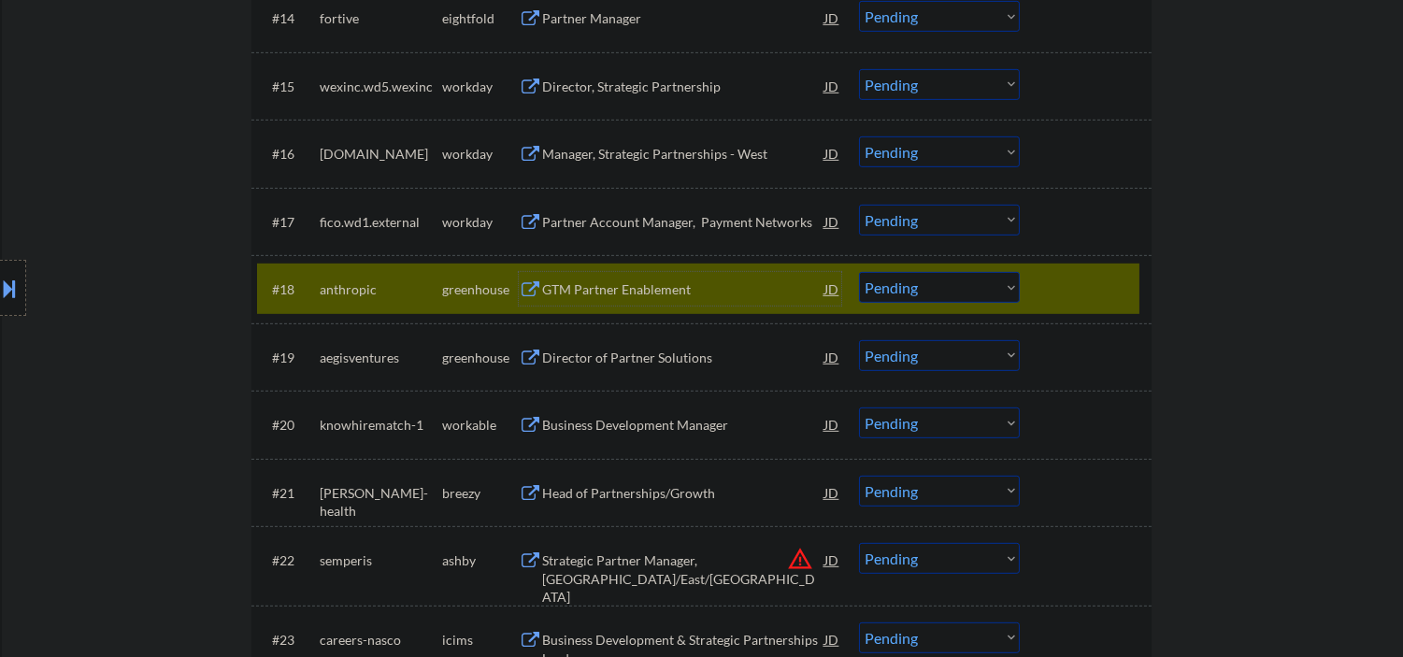
click at [903, 278] on select "Choose an option... Pending Applied Excluded (Questions) Excluded (Expired) Exc…" at bounding box center [939, 287] width 161 height 31
click at [859, 272] on select "Choose an option... Pending Applied Excluded (Questions) Excluded (Expired) Exc…" at bounding box center [939, 287] width 161 height 31
click at [642, 357] on div "Director of Partner Solutions" at bounding box center [683, 358] width 282 height 19
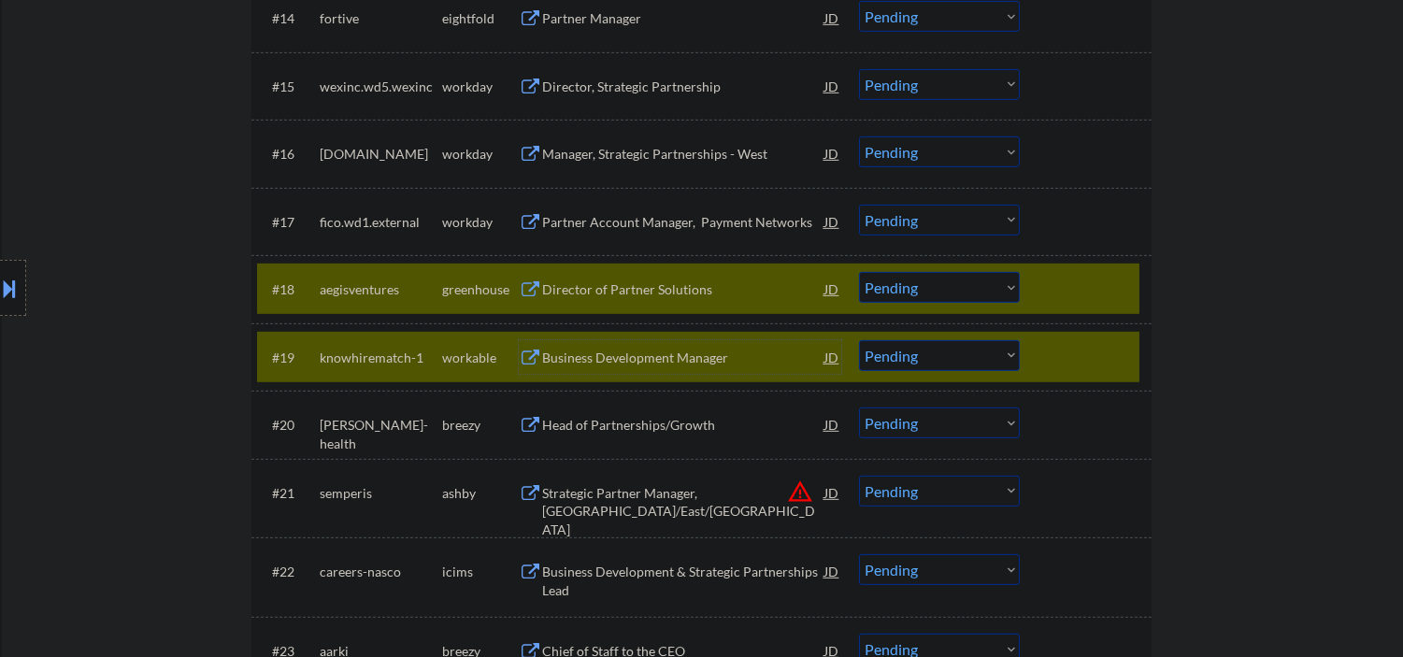
click at [1079, 341] on div at bounding box center [1088, 357] width 82 height 34
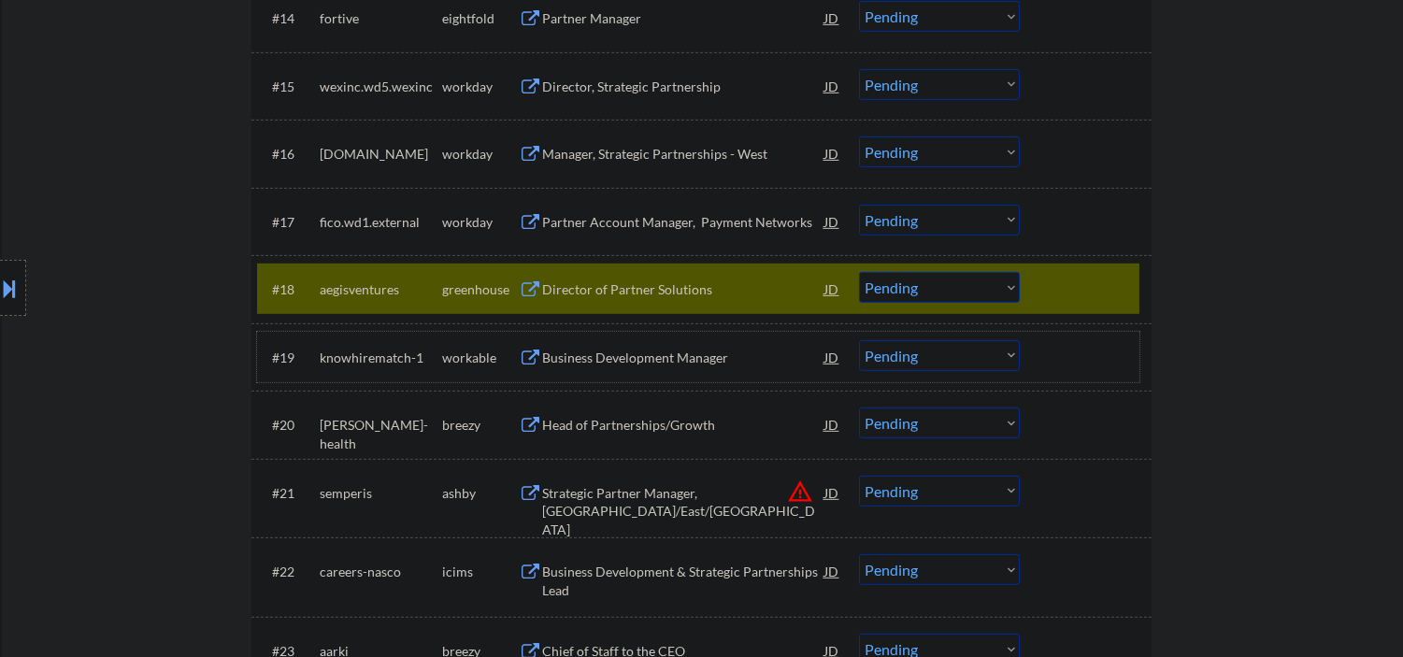
click at [948, 295] on select "Choose an option... Pending Applied Excluded (Questions) Excluded (Expired) Exc…" at bounding box center [939, 287] width 161 height 31
click at [859, 272] on select "Choose an option... Pending Applied Excluded (Questions) Excluded (Expired) Exc…" at bounding box center [939, 287] width 161 height 31
click at [674, 346] on div "Business Development Manager" at bounding box center [683, 357] width 282 height 34
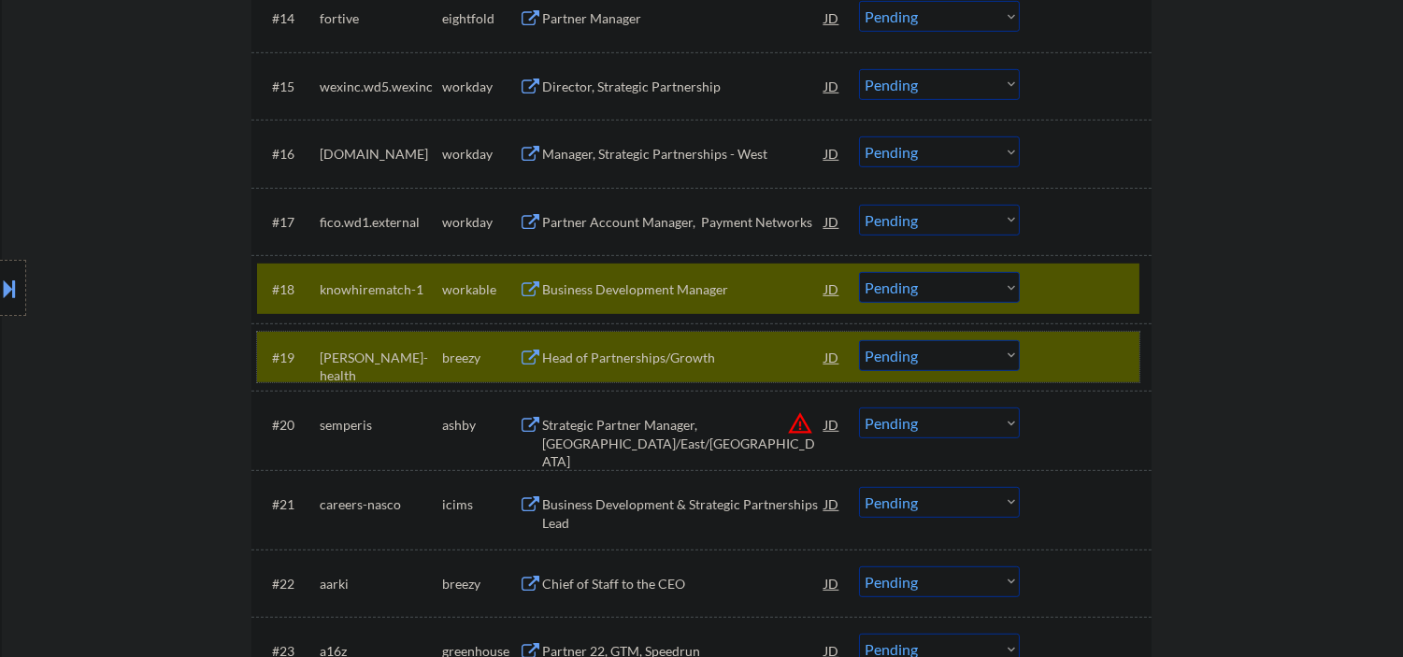
click at [1078, 364] on div at bounding box center [1088, 357] width 82 height 34
click at [1087, 365] on div at bounding box center [1088, 357] width 82 height 34
click at [1051, 361] on div at bounding box center [1088, 357] width 82 height 34
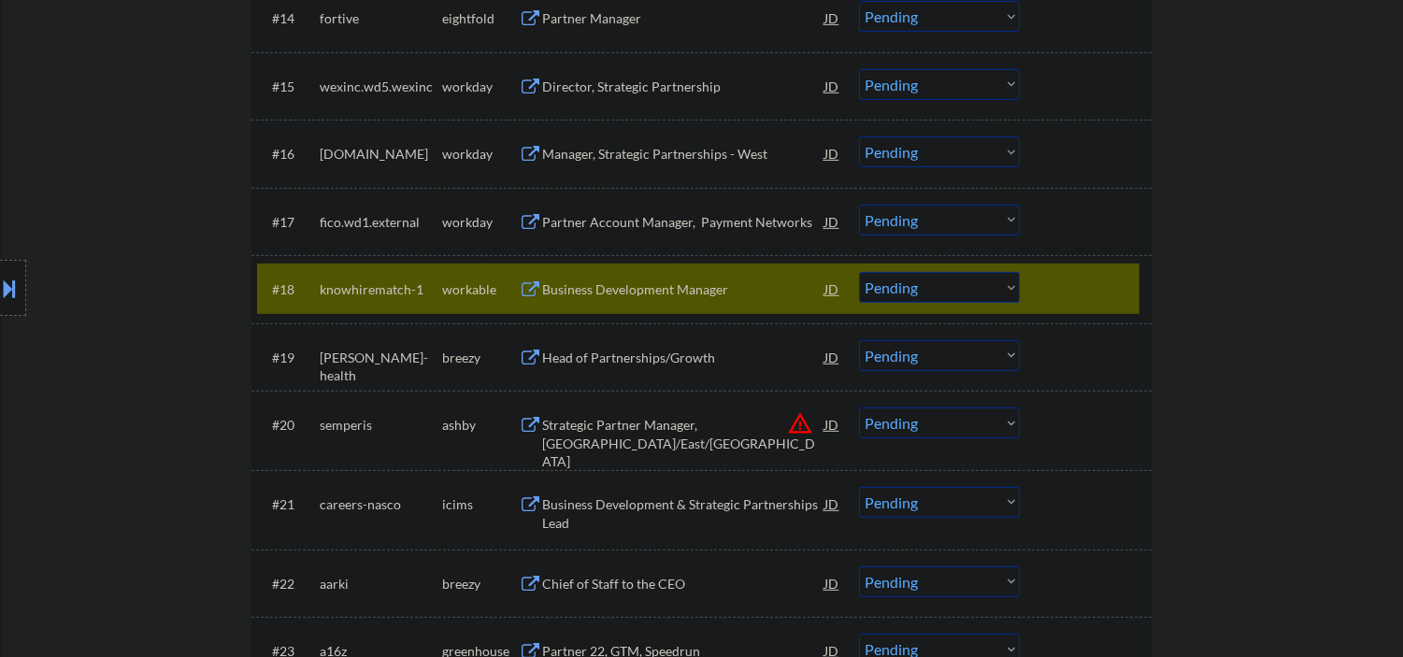
click at [894, 288] on select "Choose an option... Pending Applied Excluded (Questions) Excluded (Expired) Exc…" at bounding box center [939, 287] width 161 height 31
click at [859, 272] on select "Choose an option... Pending Applied Excluded (Questions) Excluded (Expired) Exc…" at bounding box center [939, 287] width 161 height 31
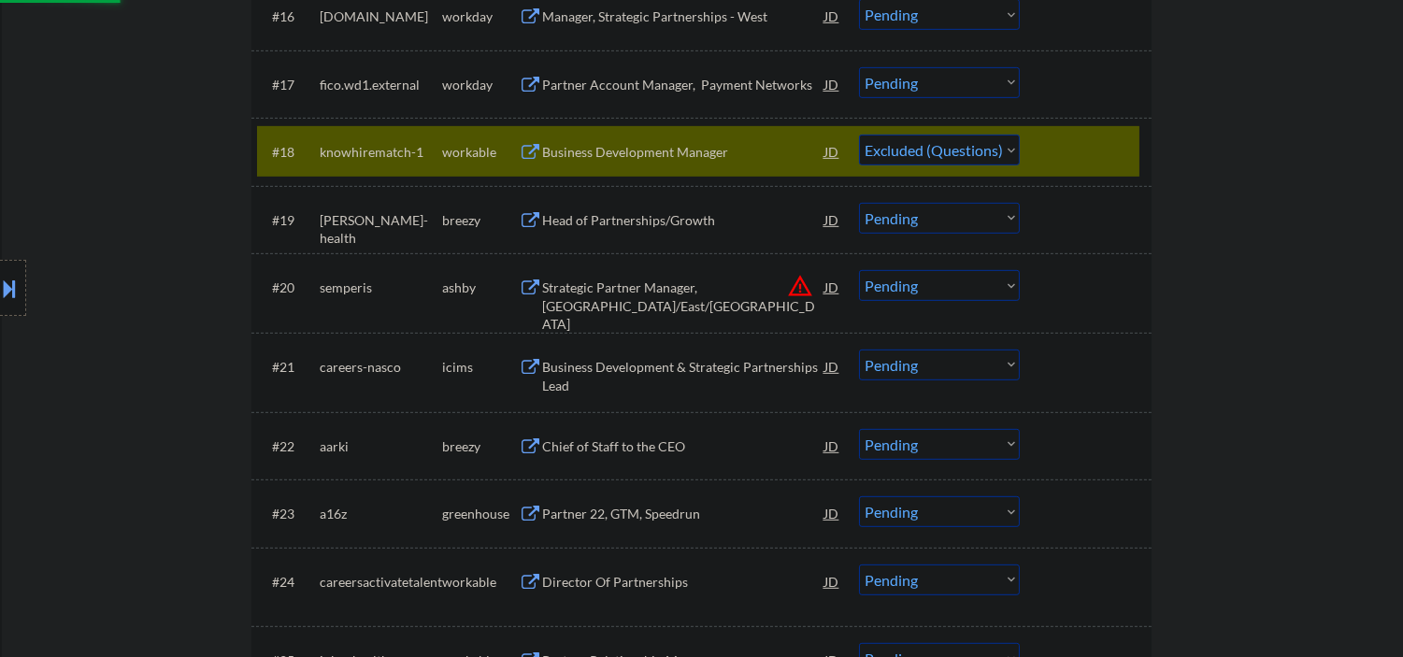
scroll to position [1799, 0]
select select ""pending""
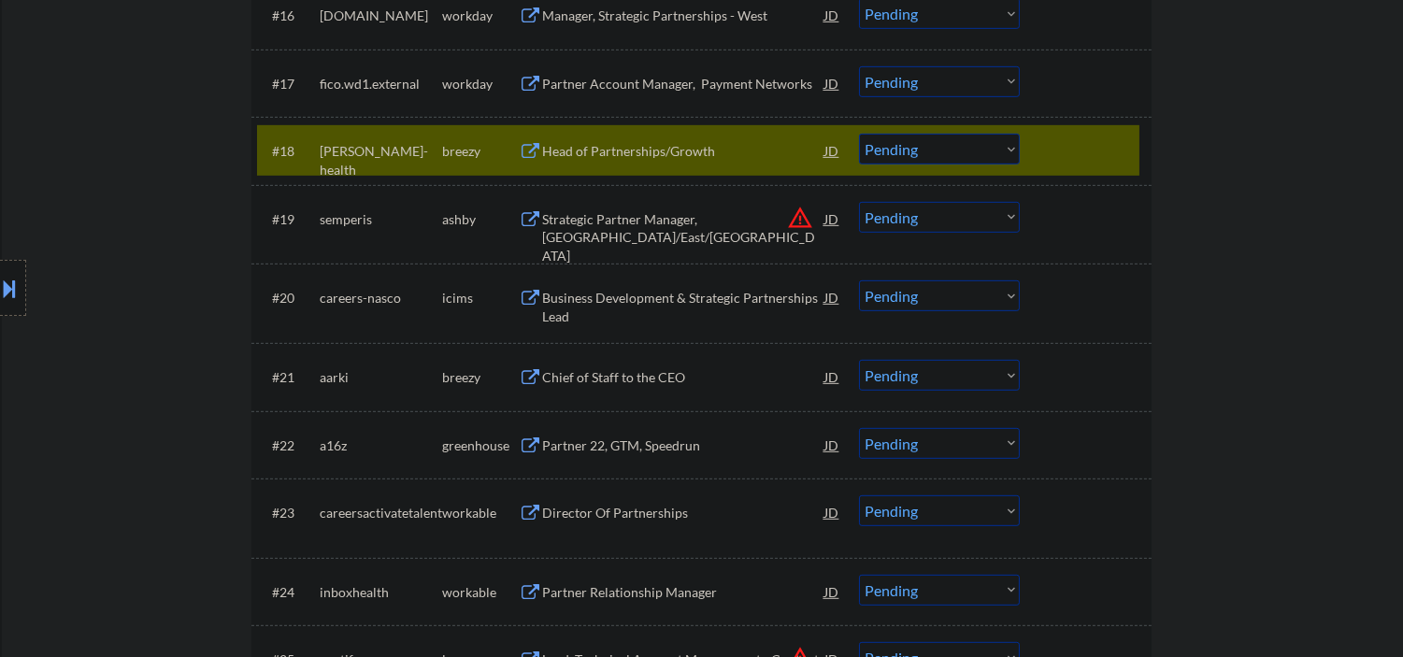
click at [1117, 162] on div at bounding box center [1088, 151] width 82 height 34
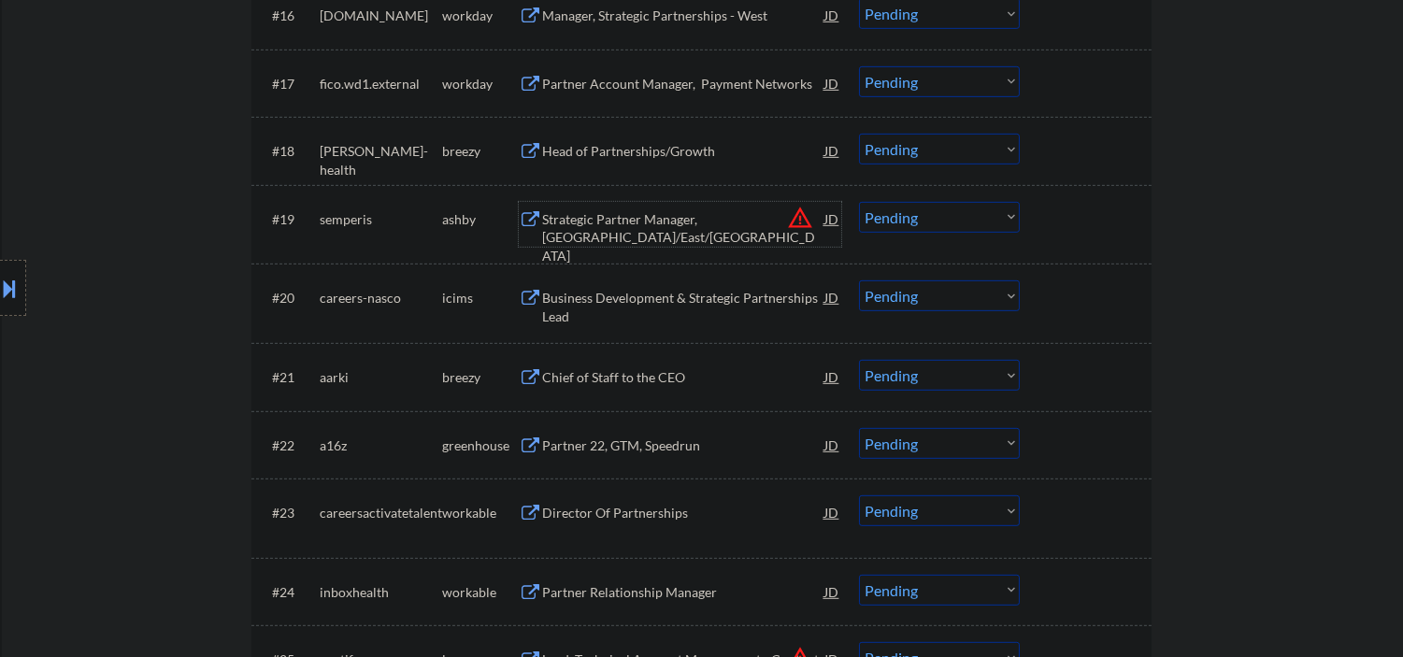
click at [626, 218] on div "Strategic Partner Manager, [GEOGRAPHIC_DATA]/East/[GEOGRAPHIC_DATA]" at bounding box center [683, 237] width 282 height 55
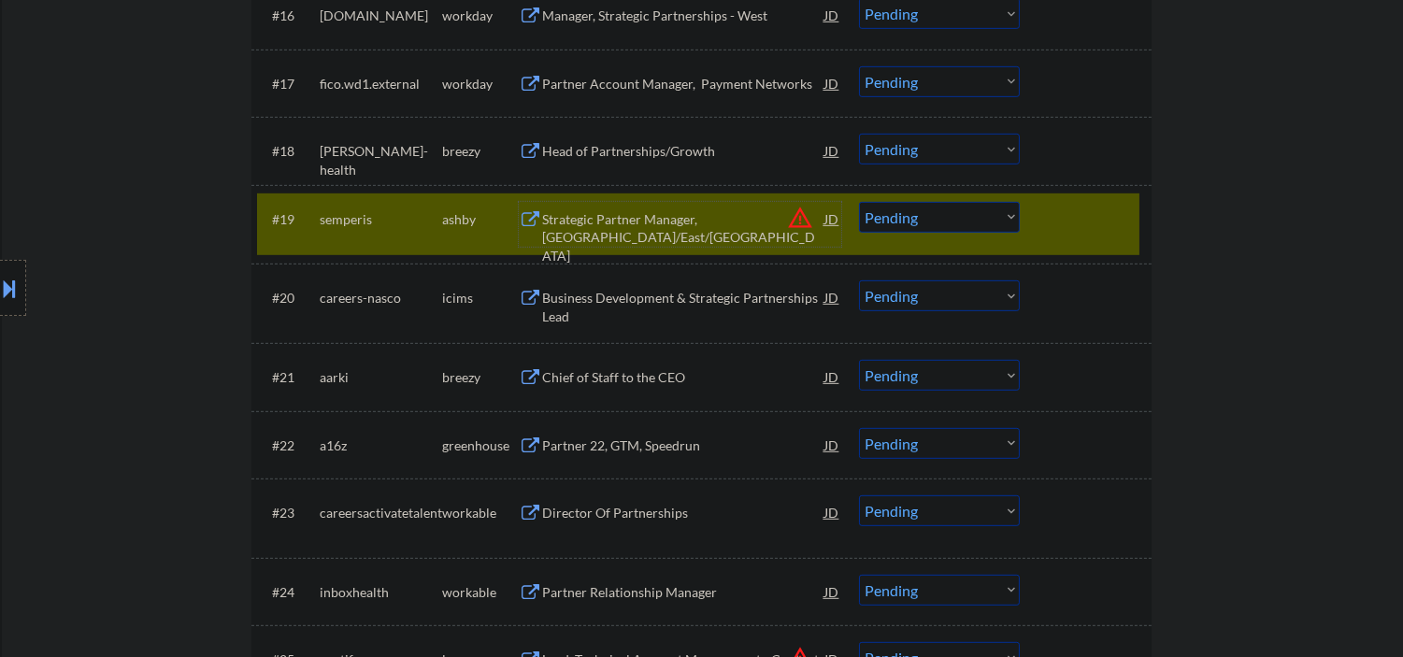
click at [1104, 207] on div at bounding box center [1088, 219] width 82 height 34
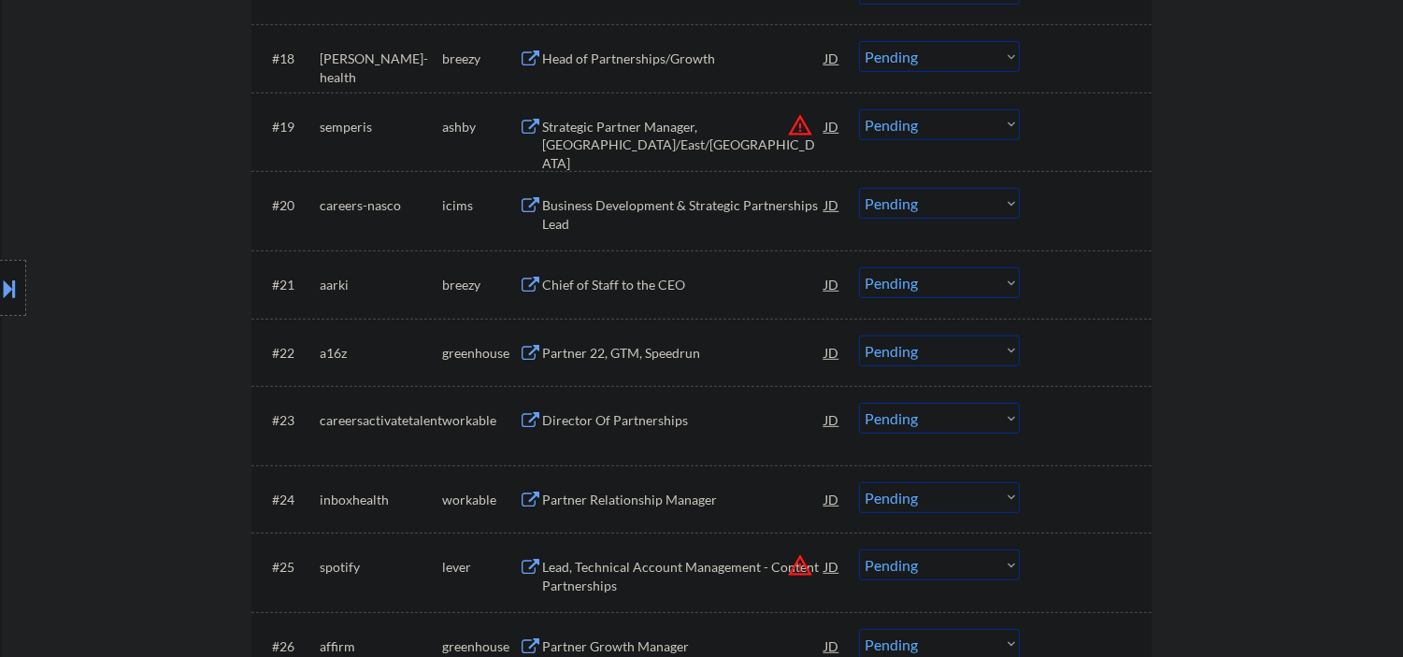
scroll to position [1938, 0]
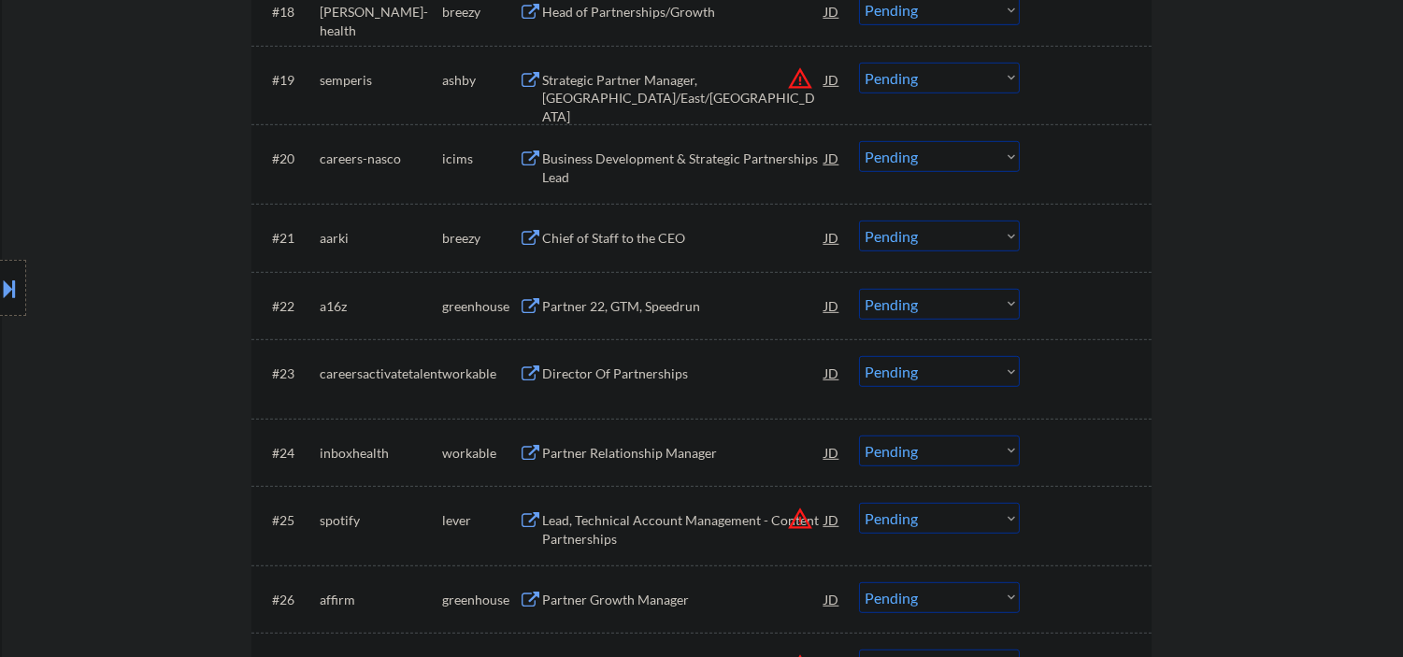
click at [609, 306] on div "Partner 22, GTM, Speedrun" at bounding box center [683, 306] width 282 height 19
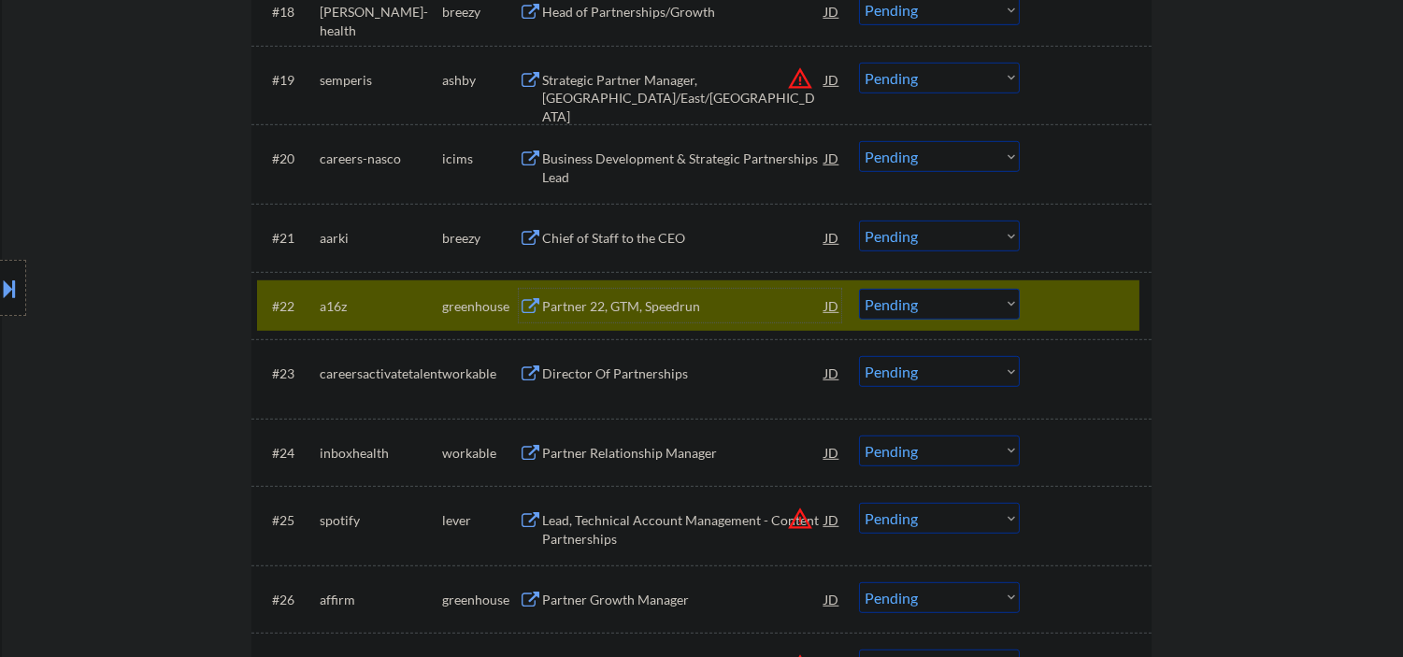
click at [1076, 308] on div at bounding box center [1088, 306] width 82 height 34
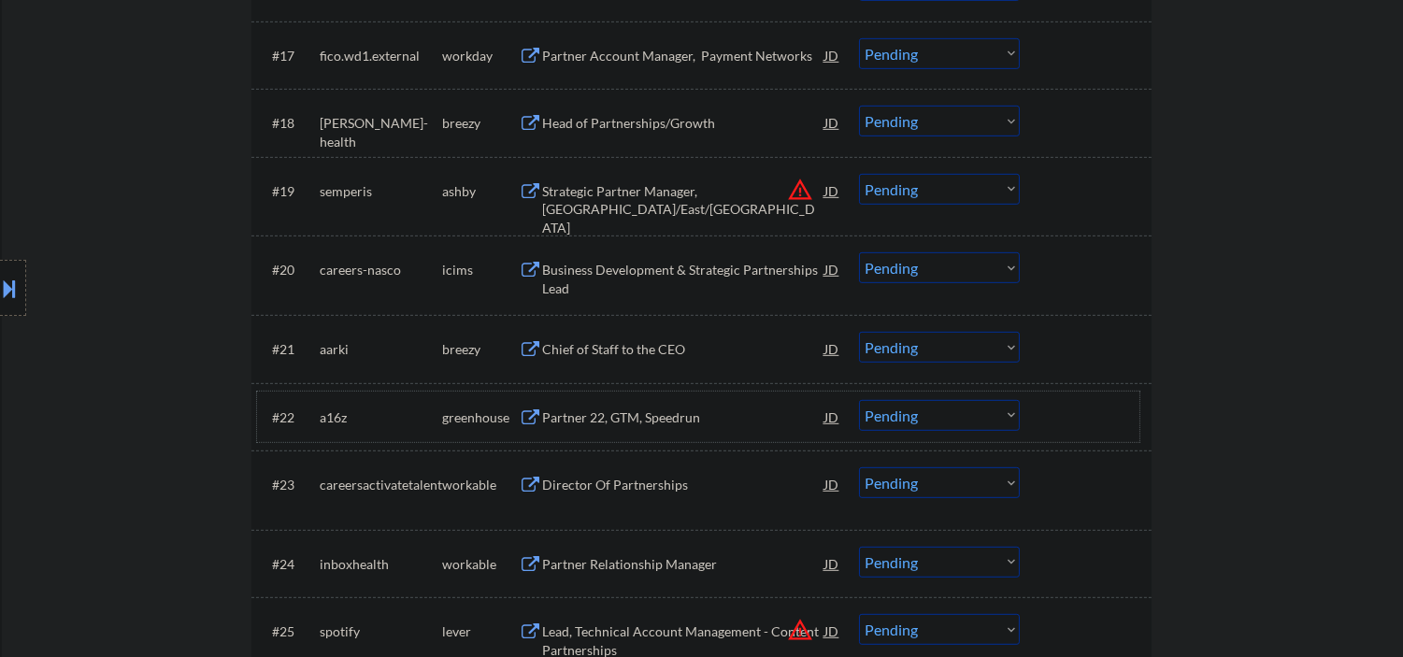
scroll to position [1799, 0]
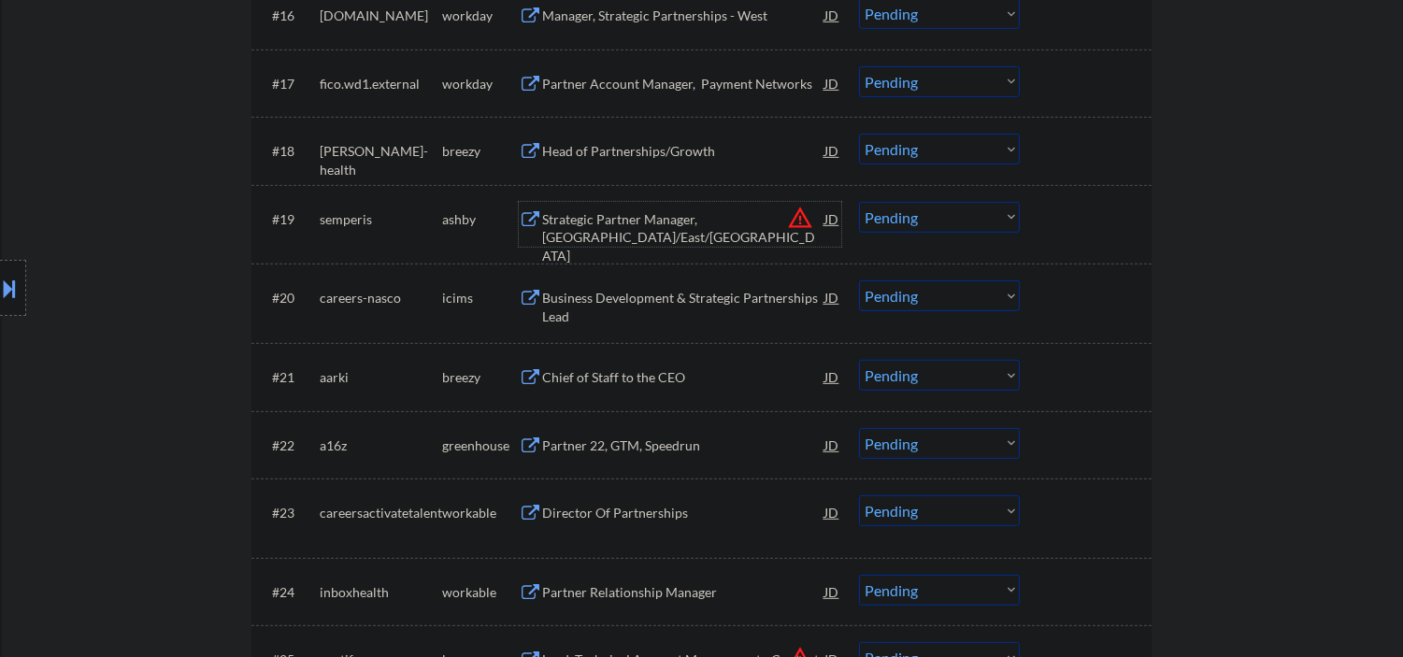
click at [622, 216] on div "Strategic Partner Manager, [GEOGRAPHIC_DATA]/East/[GEOGRAPHIC_DATA]" at bounding box center [683, 237] width 282 height 55
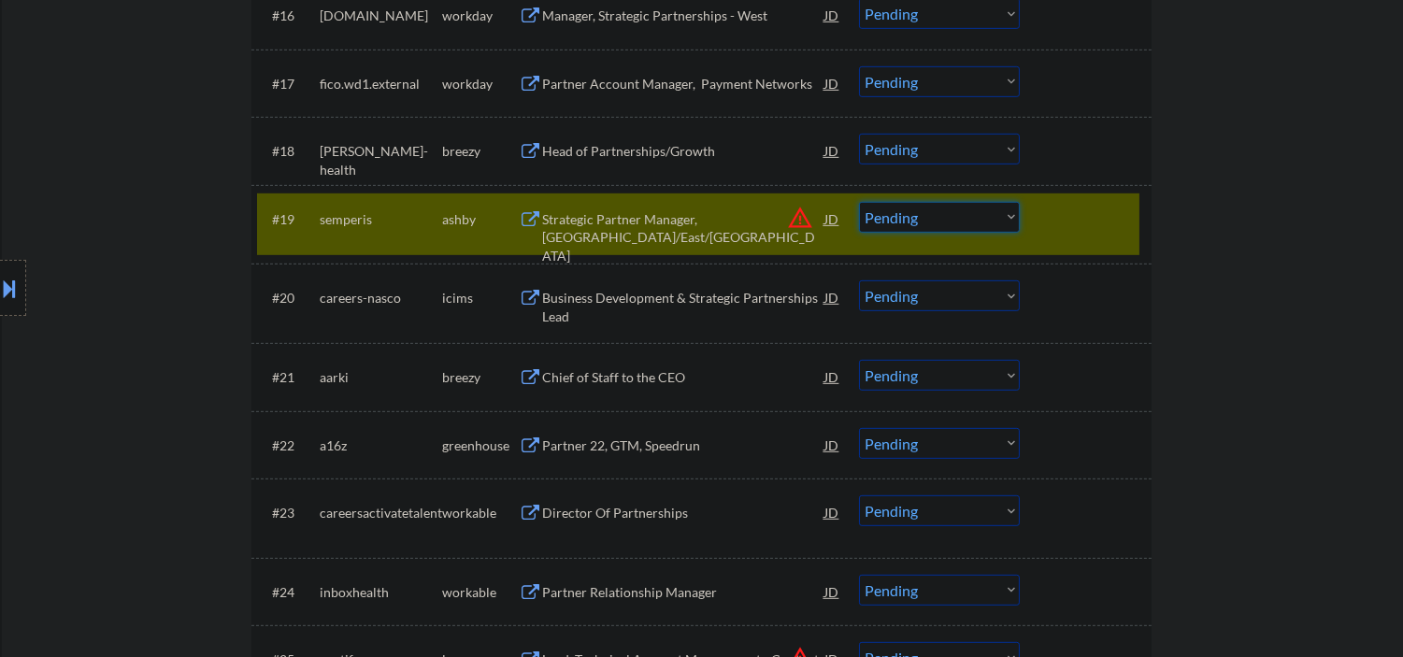
click at [954, 226] on select "Choose an option... Pending Applied Excluded (Questions) Excluded (Expired) Exc…" at bounding box center [939, 217] width 161 height 31
click at [859, 202] on select "Choose an option... Pending Applied Excluded (Questions) Excluded (Expired) Exc…" at bounding box center [939, 217] width 161 height 31
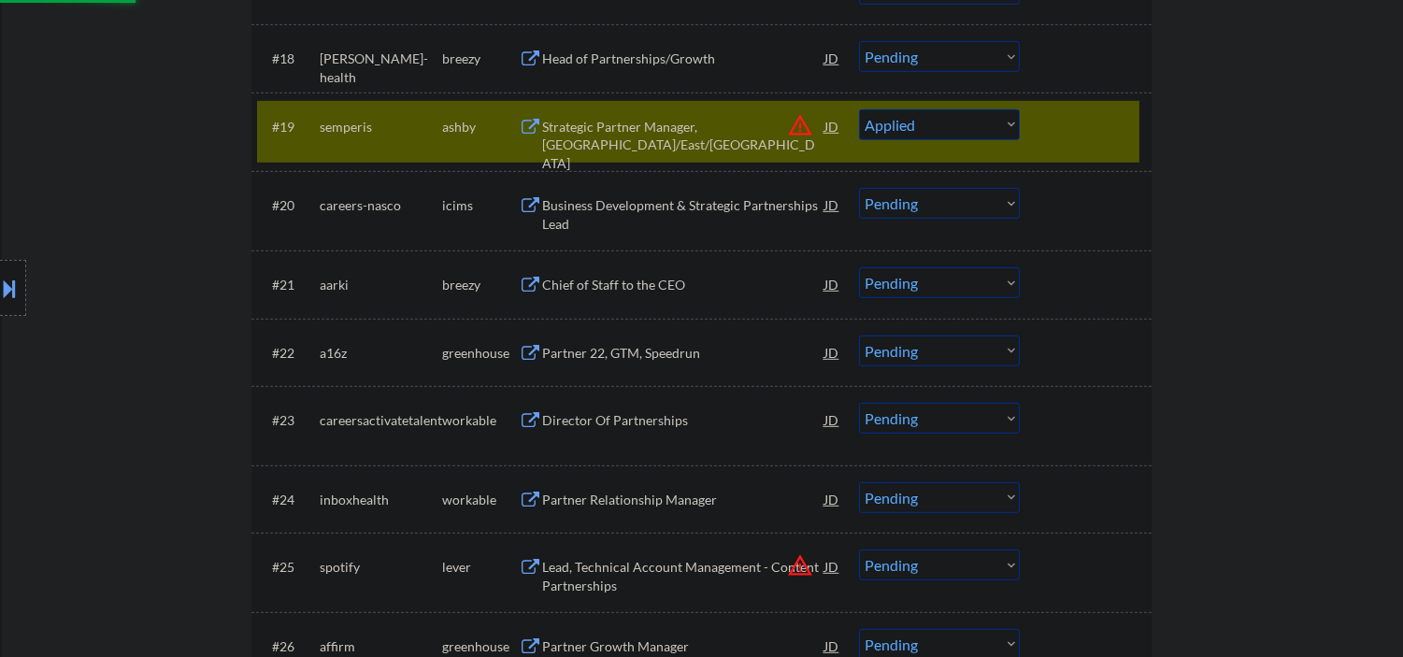
scroll to position [1938, 0]
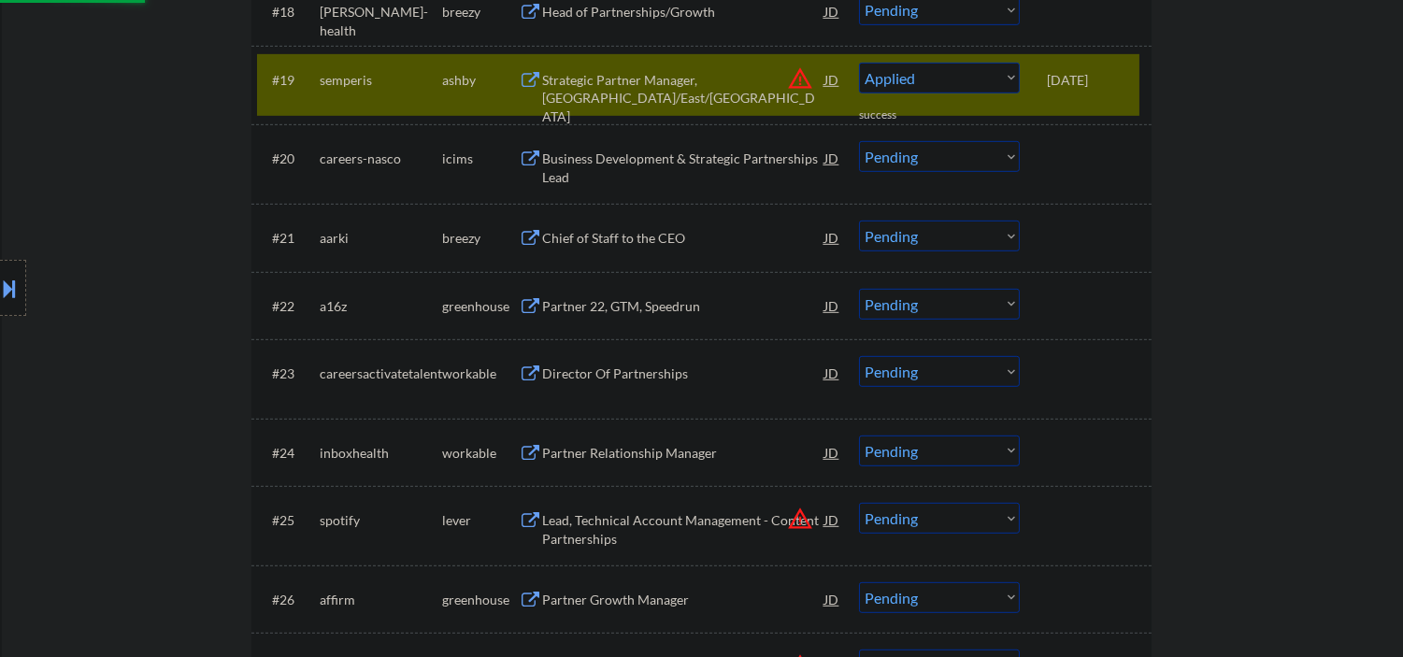
click at [649, 306] on div "Partner 22, GTM, Speedrun" at bounding box center [683, 306] width 282 height 19
select select ""pending""
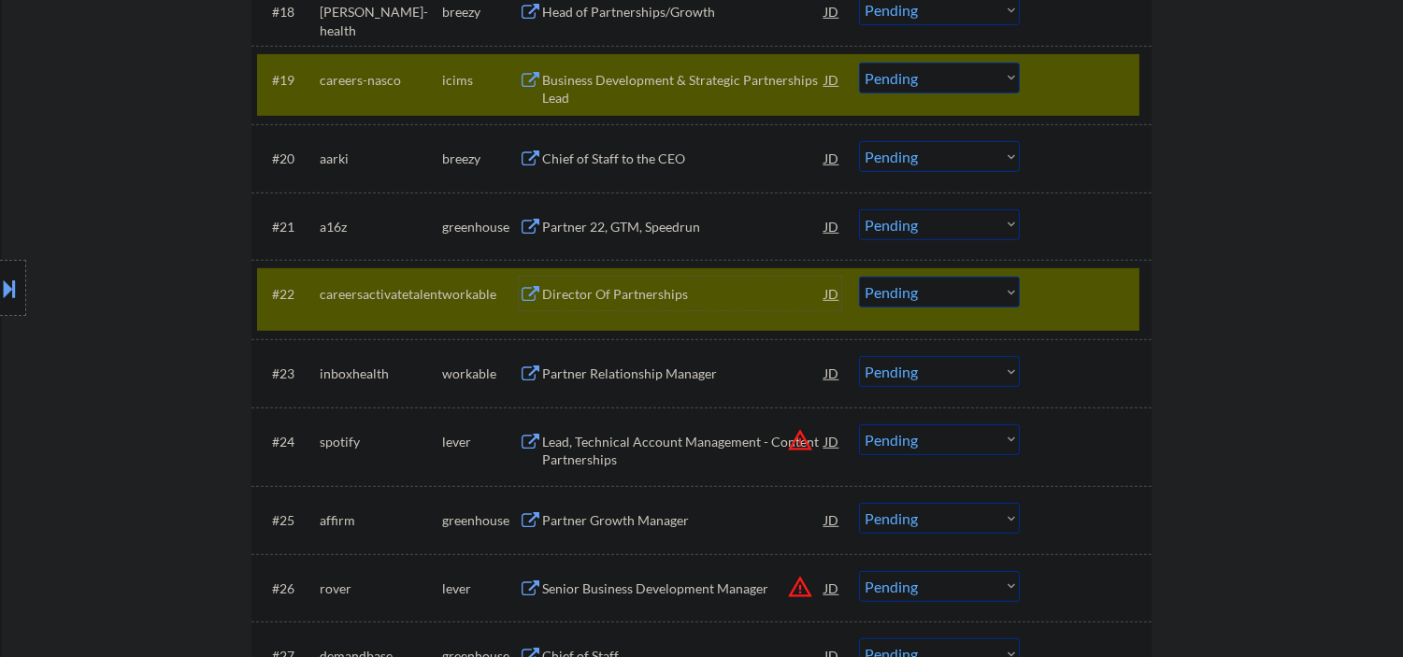
click at [1100, 88] on div at bounding box center [1088, 80] width 82 height 34
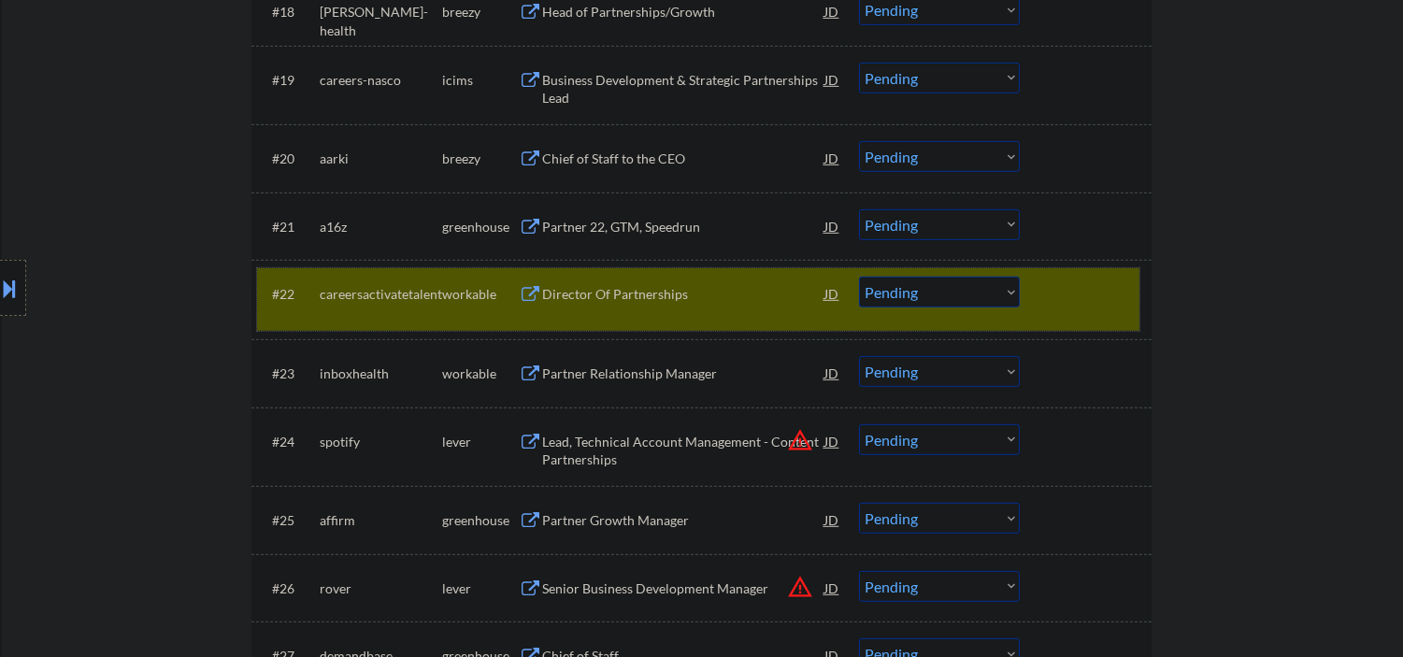
click at [1090, 318] on div "#22 careersactivatetalent workable Director Of Partnerships JD warning_amber Ch…" at bounding box center [698, 299] width 882 height 62
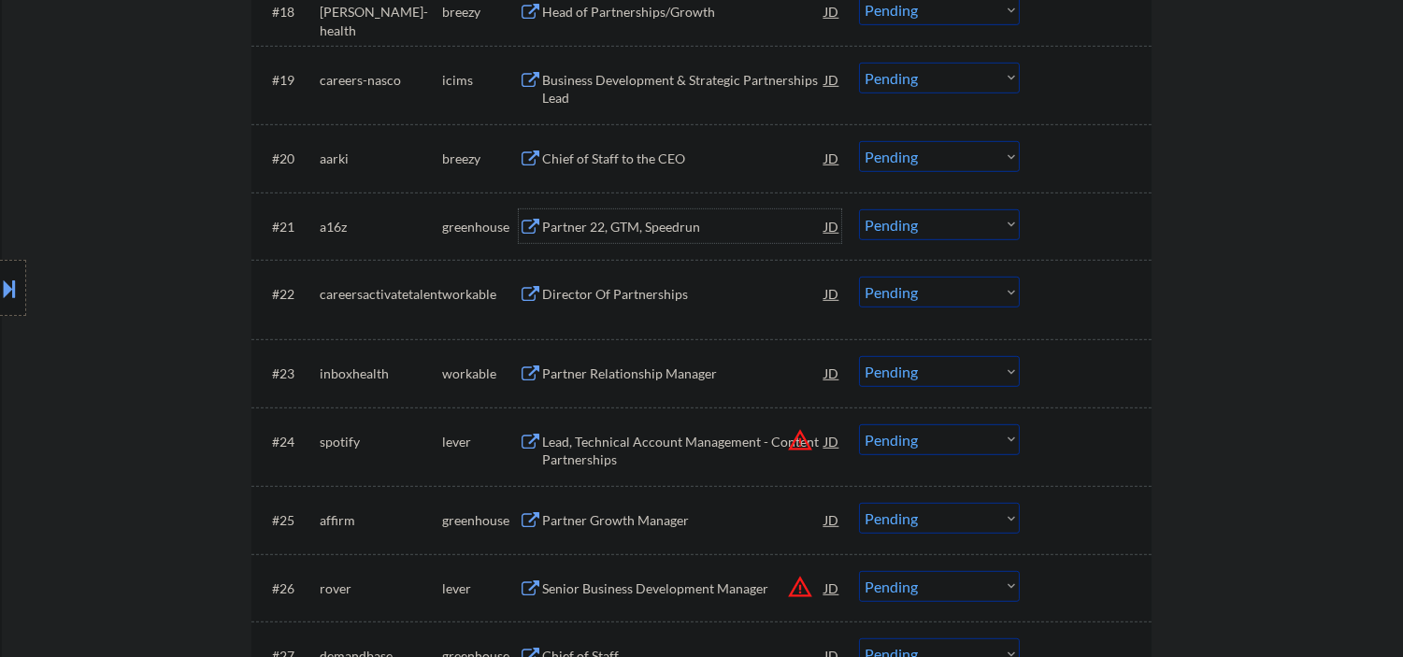
click at [619, 218] on div "Partner 22, GTM, Speedrun" at bounding box center [683, 227] width 282 height 19
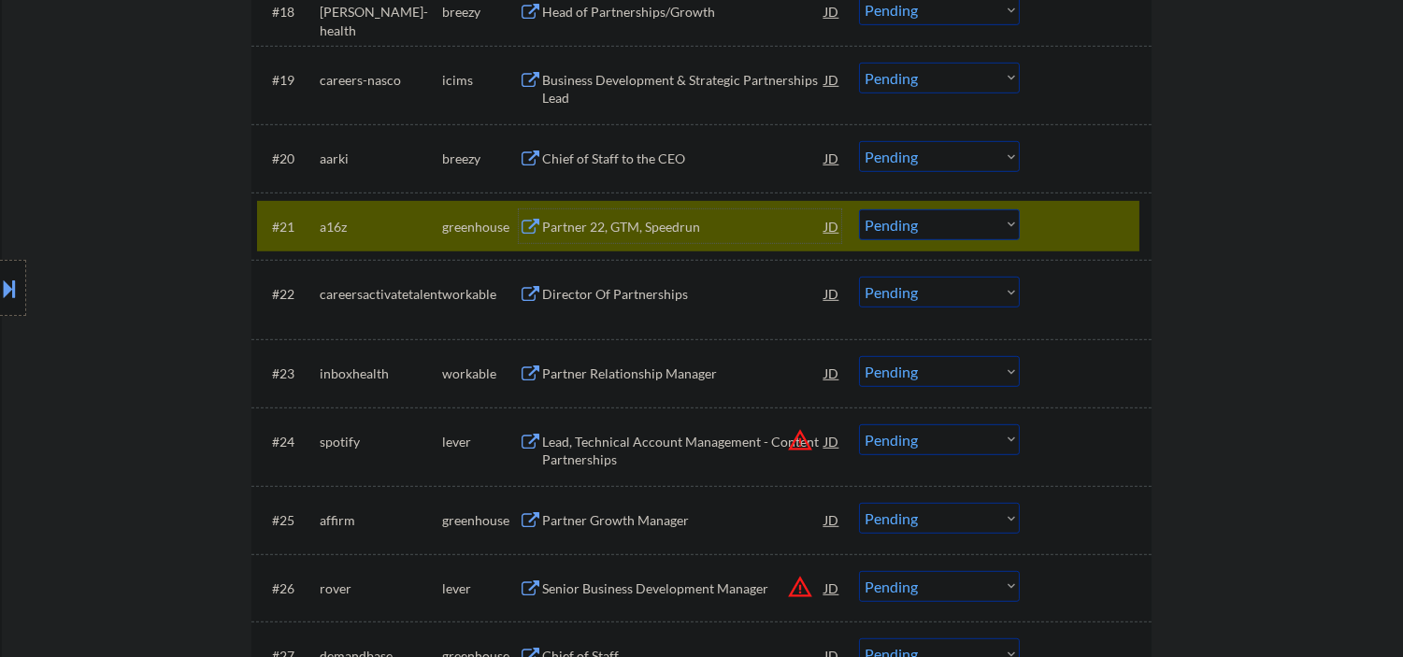
click at [649, 232] on div "Partner 22, GTM, Speedrun" at bounding box center [683, 227] width 282 height 19
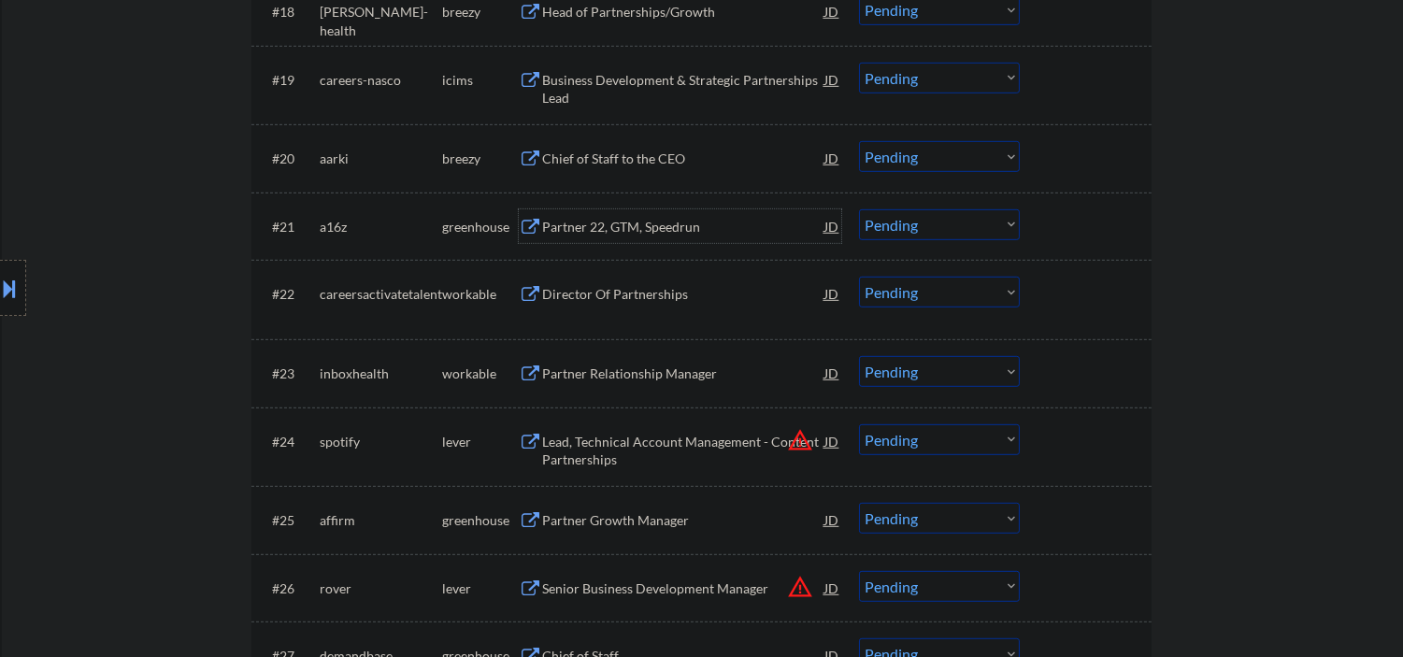
click at [898, 228] on select "Choose an option... Pending Applied Excluded (Questions) Excluded (Expired) Exc…" at bounding box center [939, 224] width 161 height 31
click at [859, 209] on select "Choose an option... Pending Applied Excluded (Questions) Excluded (Expired) Exc…" at bounding box center [939, 224] width 161 height 31
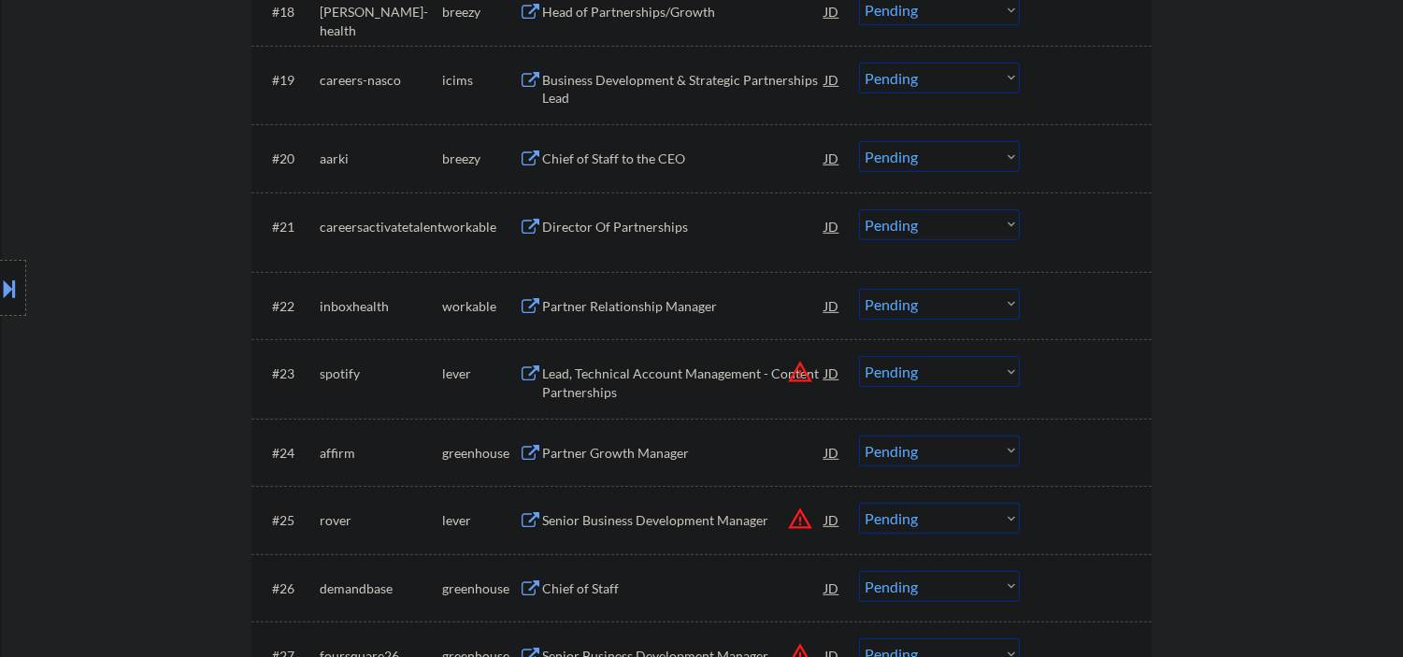
click at [601, 222] on div "Director Of Partnerships" at bounding box center [683, 227] width 282 height 19
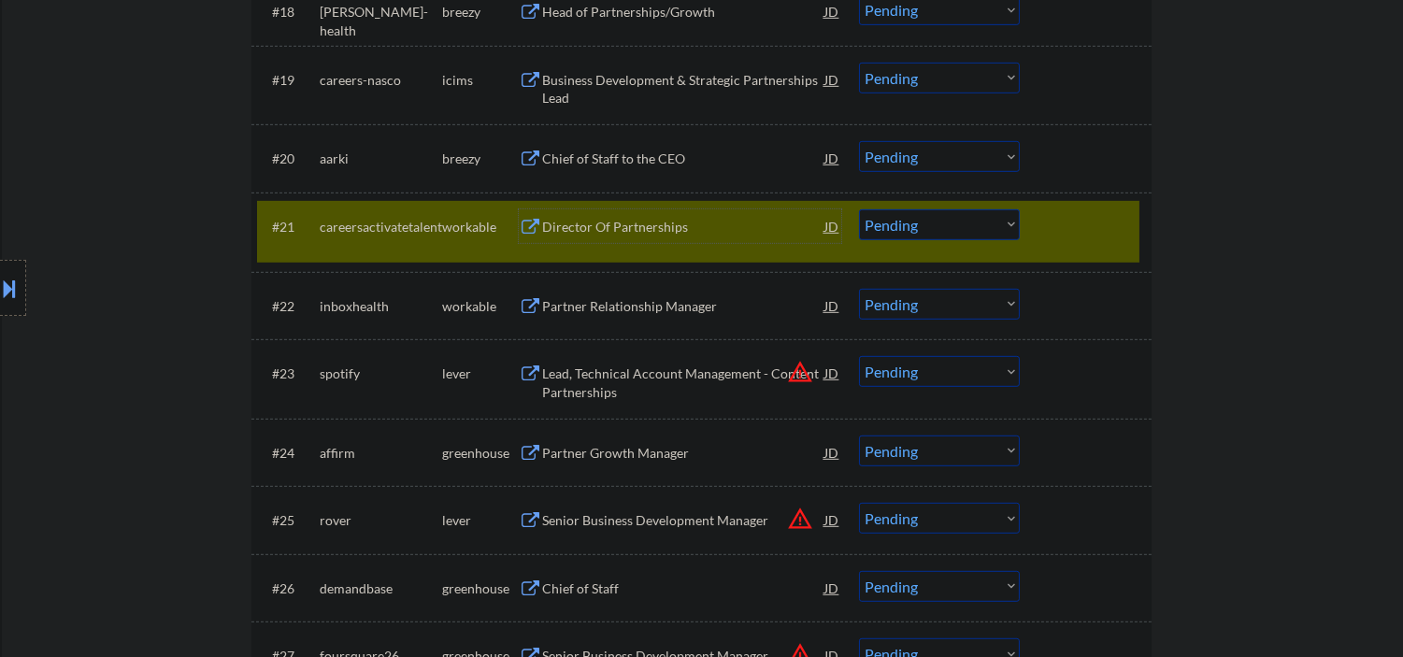
drag, startPoint x: 932, startPoint y: 230, endPoint x: 944, endPoint y: 236, distance: 13.4
click at [932, 231] on select "Choose an option... Pending Applied Excluded (Questions) Excluded (Expired) Exc…" at bounding box center [939, 224] width 161 height 31
click at [859, 209] on select "Choose an option... Pending Applied Excluded (Questions) Excluded (Expired) Exc…" at bounding box center [939, 224] width 161 height 31
click at [661, 323] on div "#22 inboxhealth workable Partner Relationship Manager JD warning_amber Choose a…" at bounding box center [698, 305] width 882 height 50
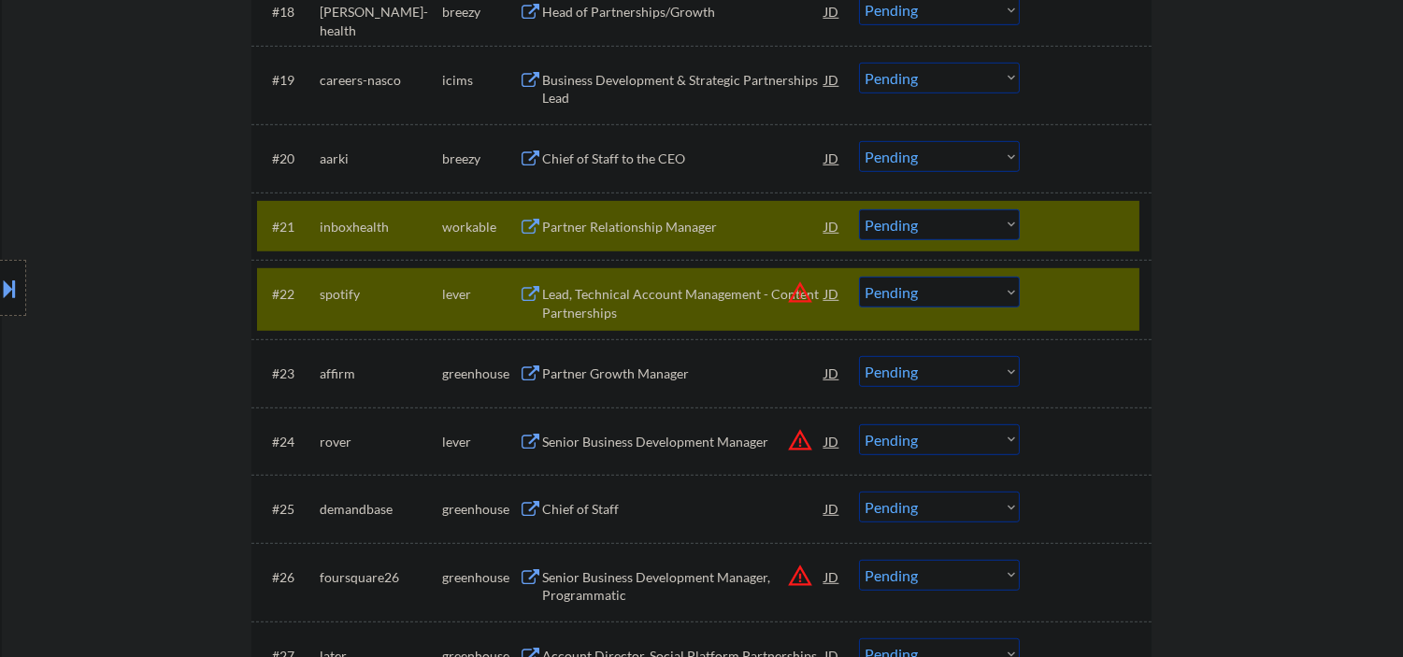
click at [1049, 305] on div at bounding box center [1088, 294] width 82 height 34
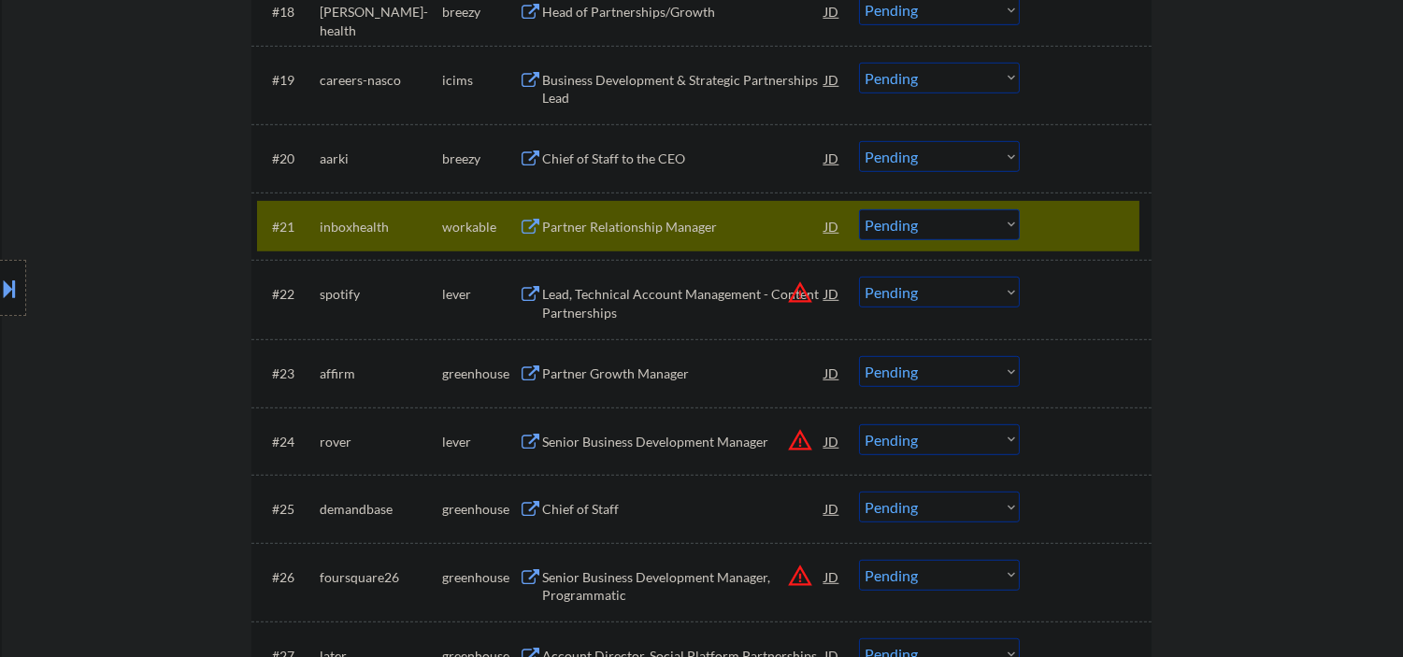
click at [660, 218] on div "Partner Relationship Manager" at bounding box center [683, 227] width 282 height 19
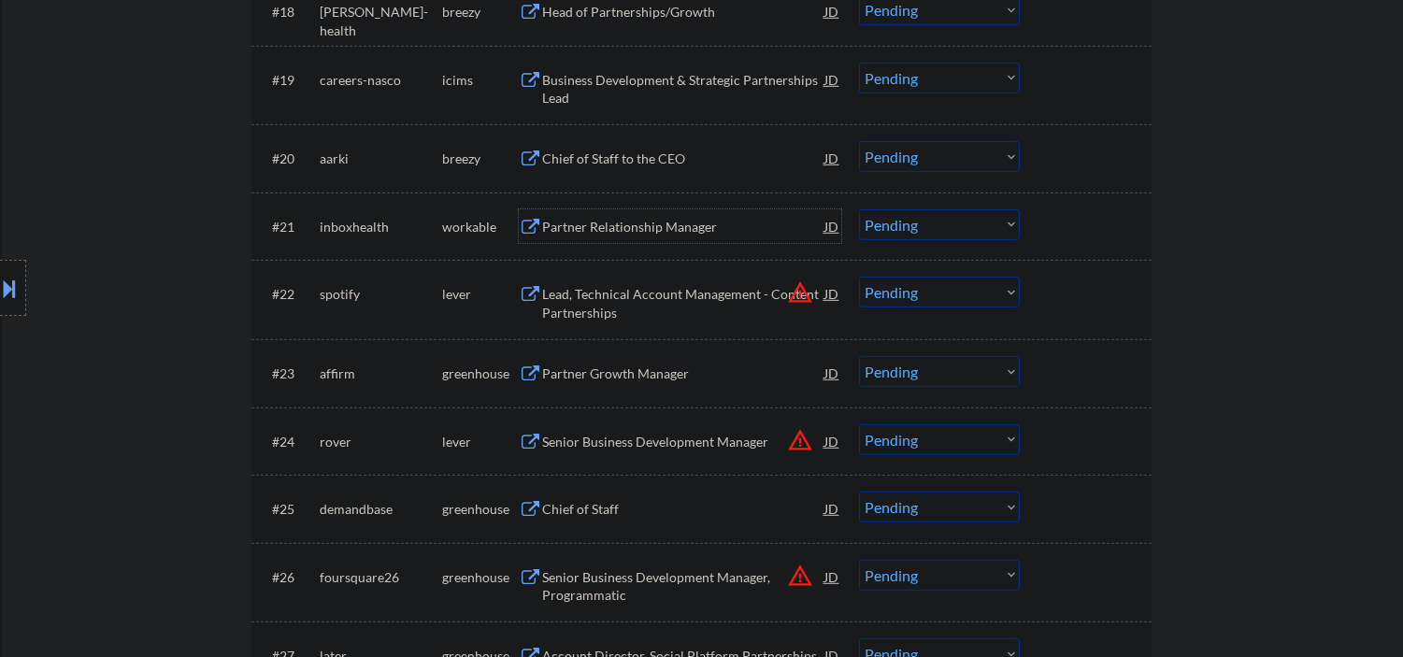
click at [566, 232] on div "Partner Relationship Manager" at bounding box center [683, 227] width 282 height 19
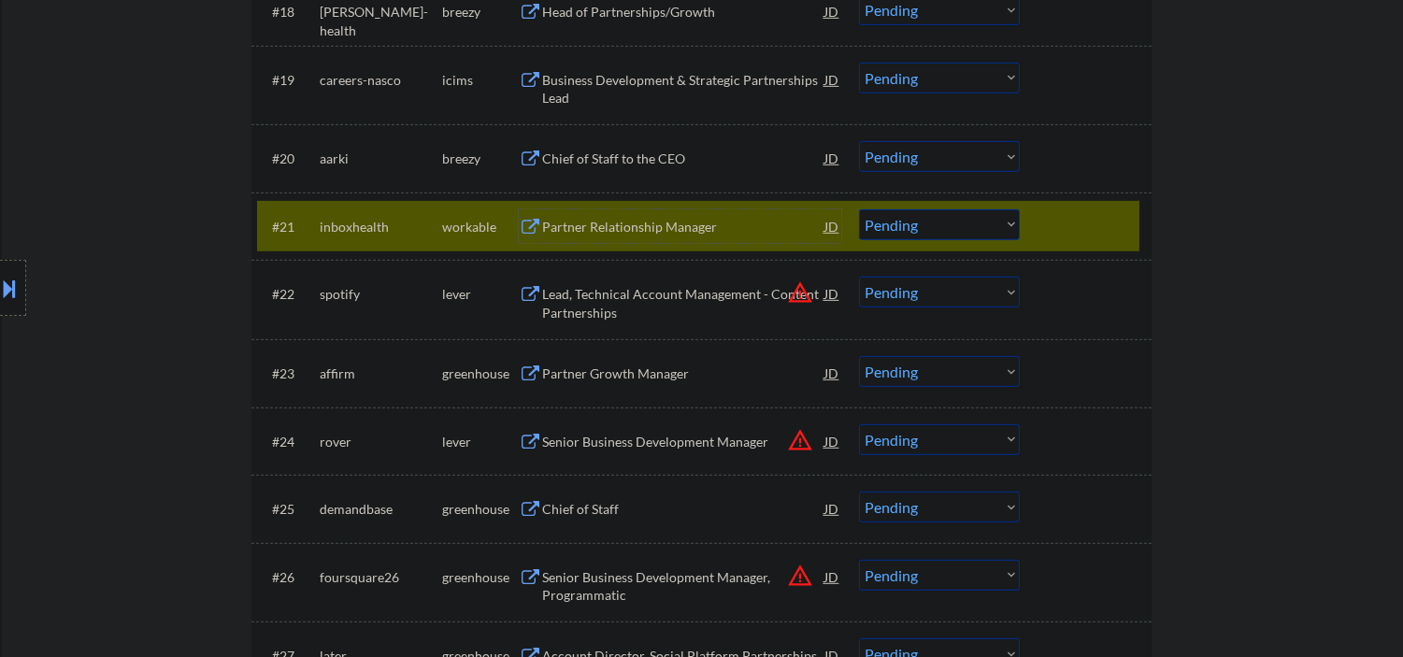
drag, startPoint x: 916, startPoint y: 215, endPoint x: 914, endPoint y: 236, distance: 21.6
click at [916, 215] on select "Choose an option... Pending Applied Excluded (Questions) Excluded (Expired) Exc…" at bounding box center [939, 224] width 161 height 31
click at [859, 209] on select "Choose an option... Pending Applied Excluded (Questions) Excluded (Expired) Exc…" at bounding box center [939, 224] width 161 height 31
select select ""pending""
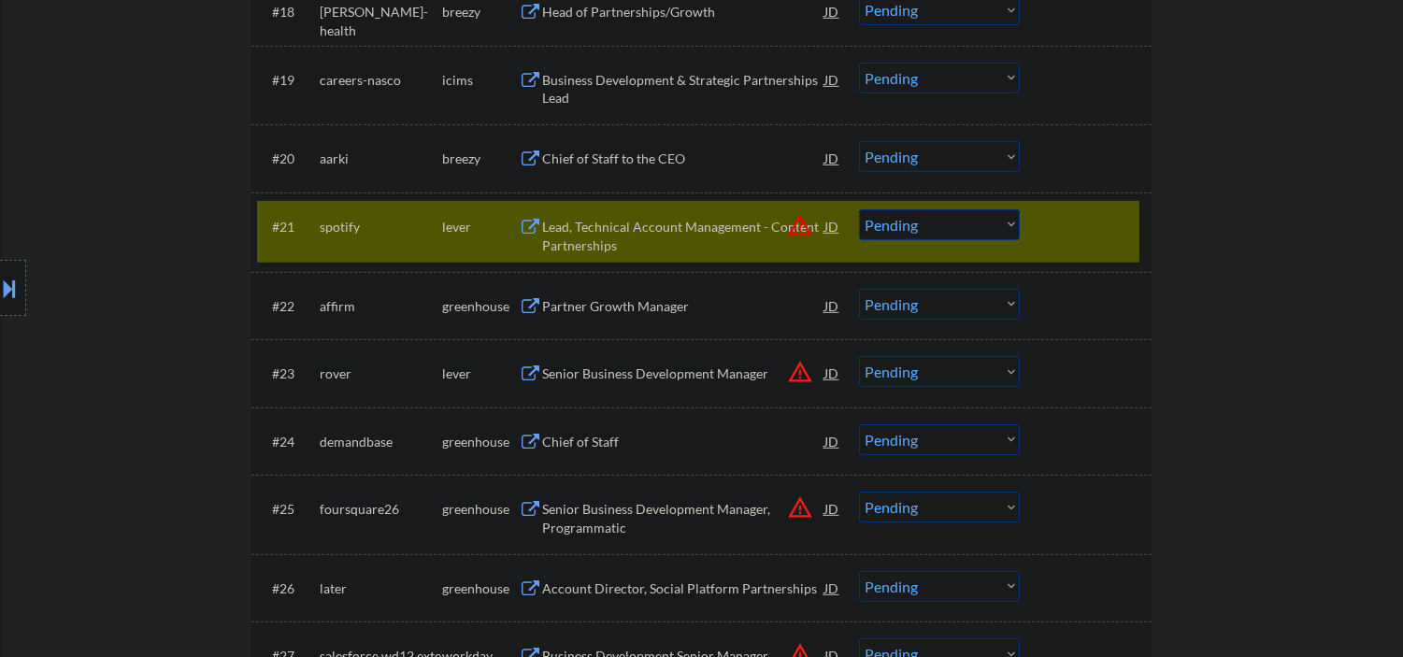
click at [636, 304] on div "Partner Growth Manager" at bounding box center [683, 306] width 282 height 19
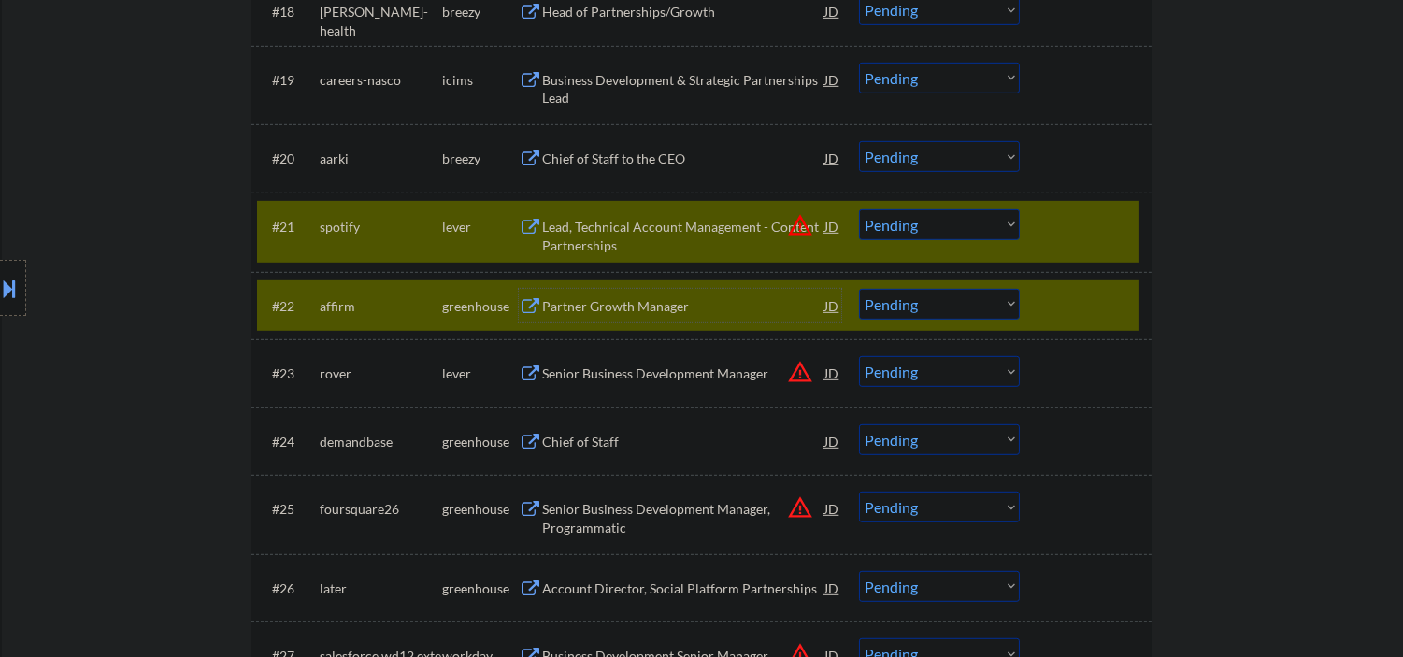
click at [1073, 236] on div at bounding box center [1088, 226] width 82 height 34
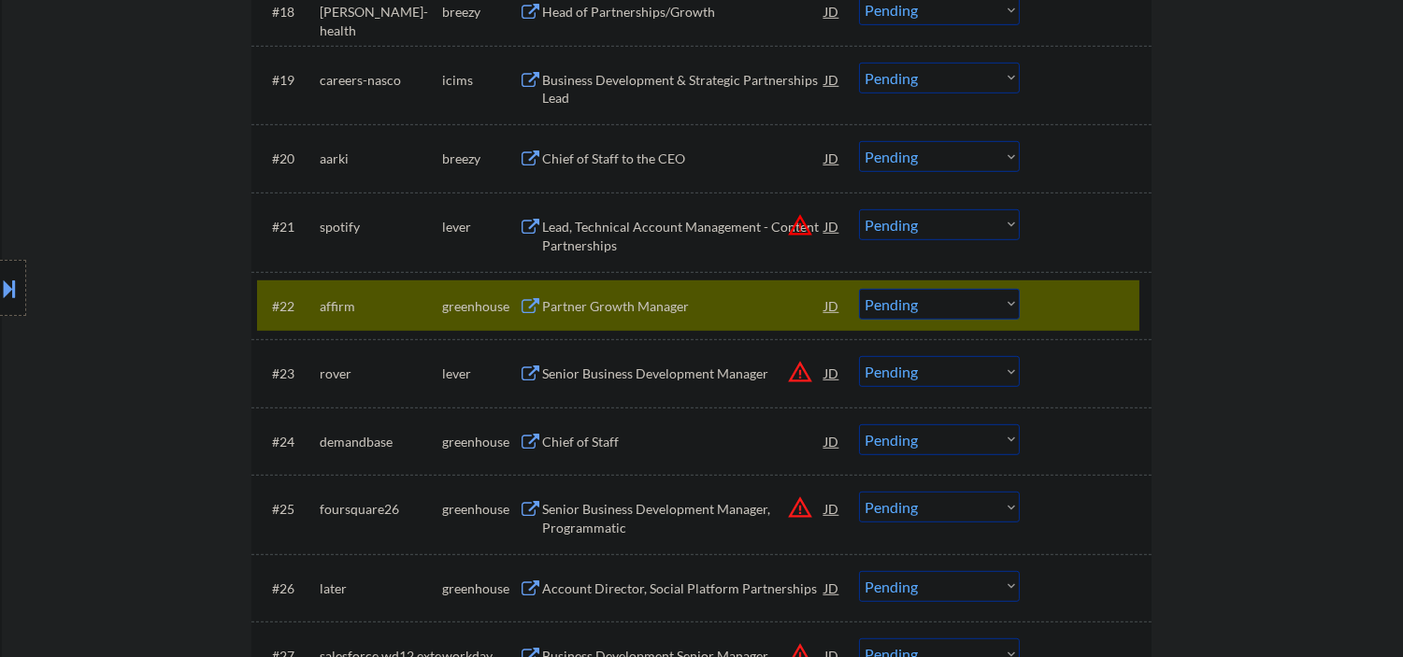
click at [938, 296] on select "Choose an option... Pending Applied Excluded (Questions) Excluded (Expired) Exc…" at bounding box center [939, 304] width 161 height 31
click at [859, 289] on select "Choose an option... Pending Applied Excluded (Questions) Excluded (Expired) Exc…" at bounding box center [939, 304] width 161 height 31
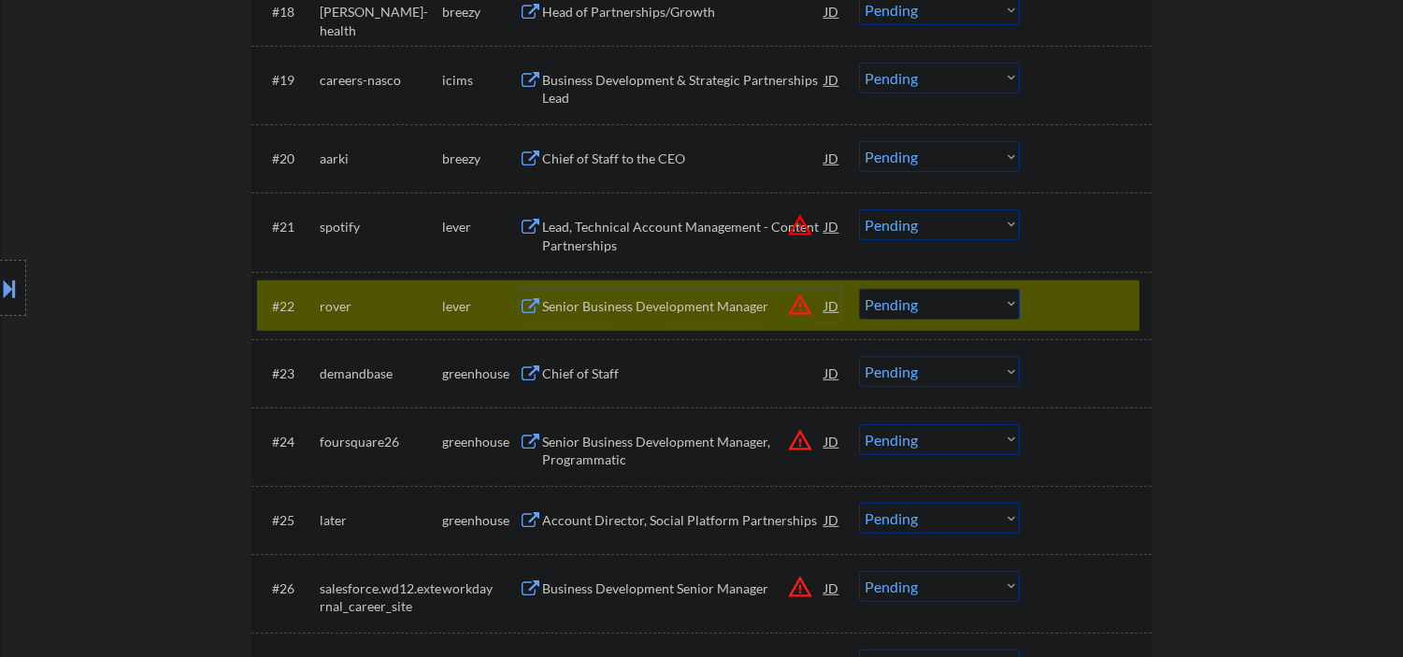
click at [633, 303] on div "Senior Business Development Manager" at bounding box center [683, 306] width 282 height 19
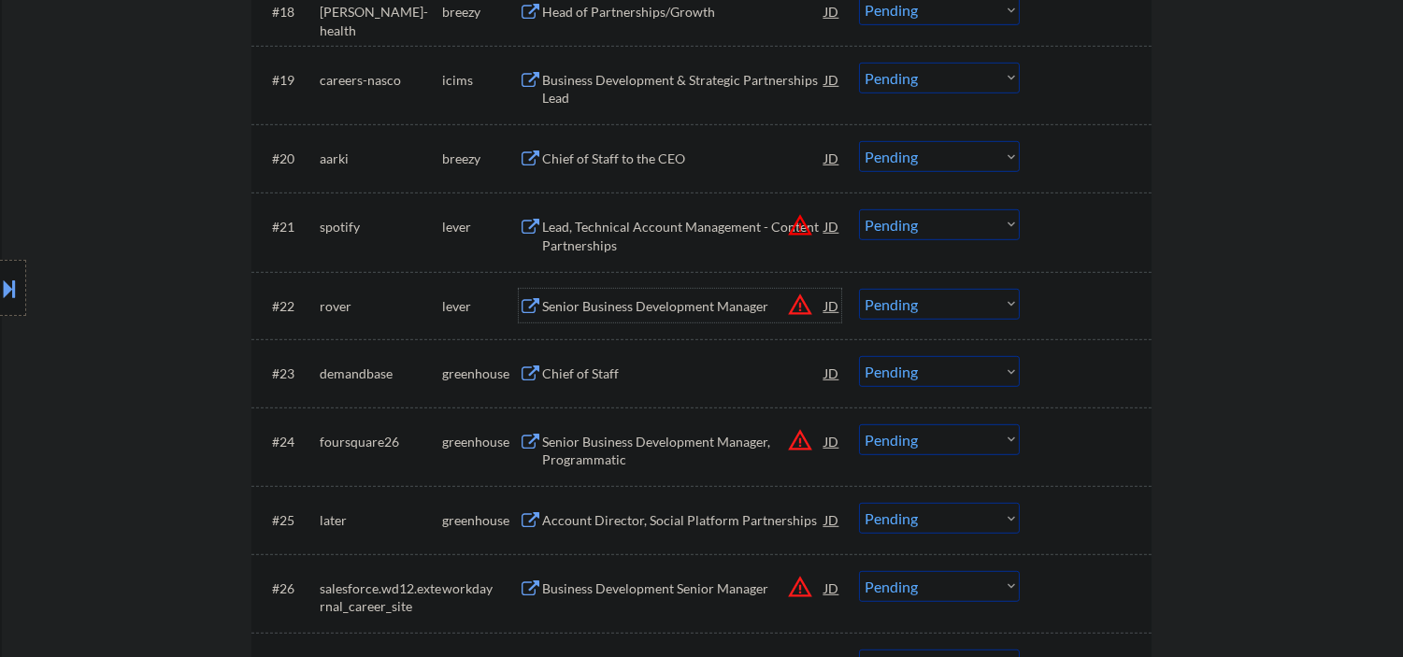
click at [0, 282] on button at bounding box center [10, 288] width 21 height 31
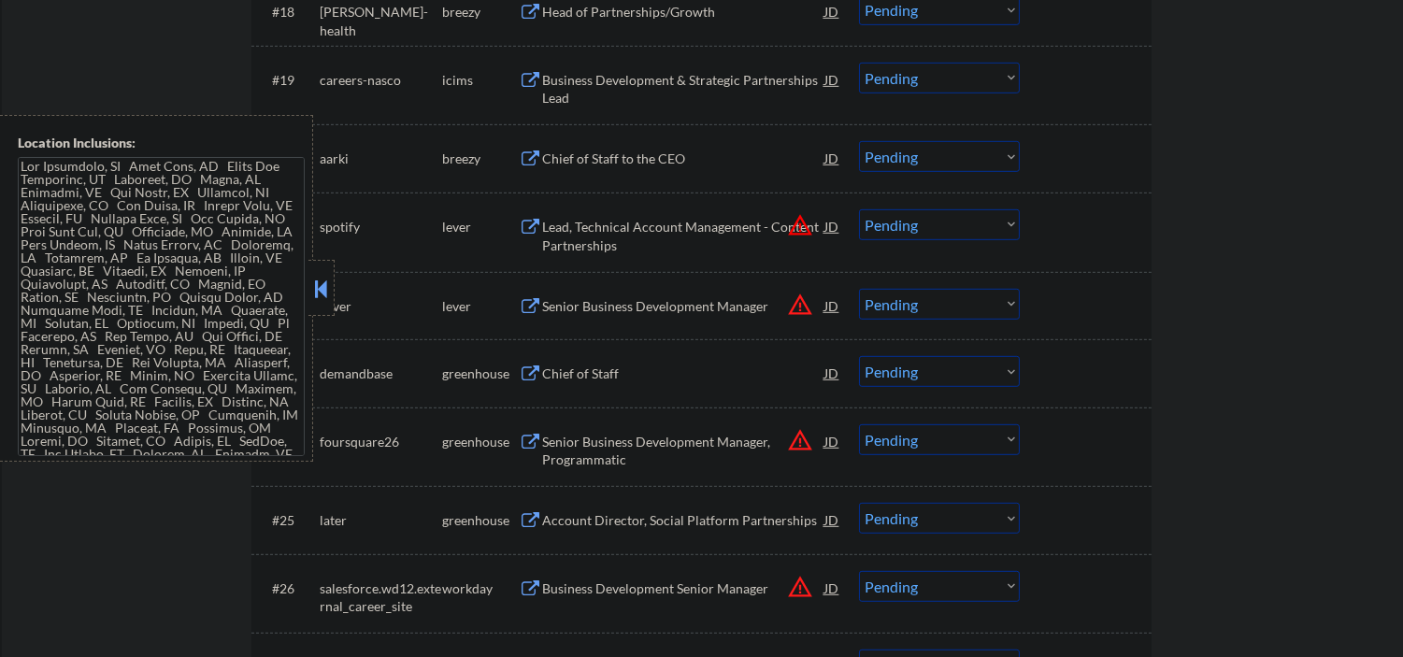
click at [321, 281] on button at bounding box center [320, 289] width 21 height 28
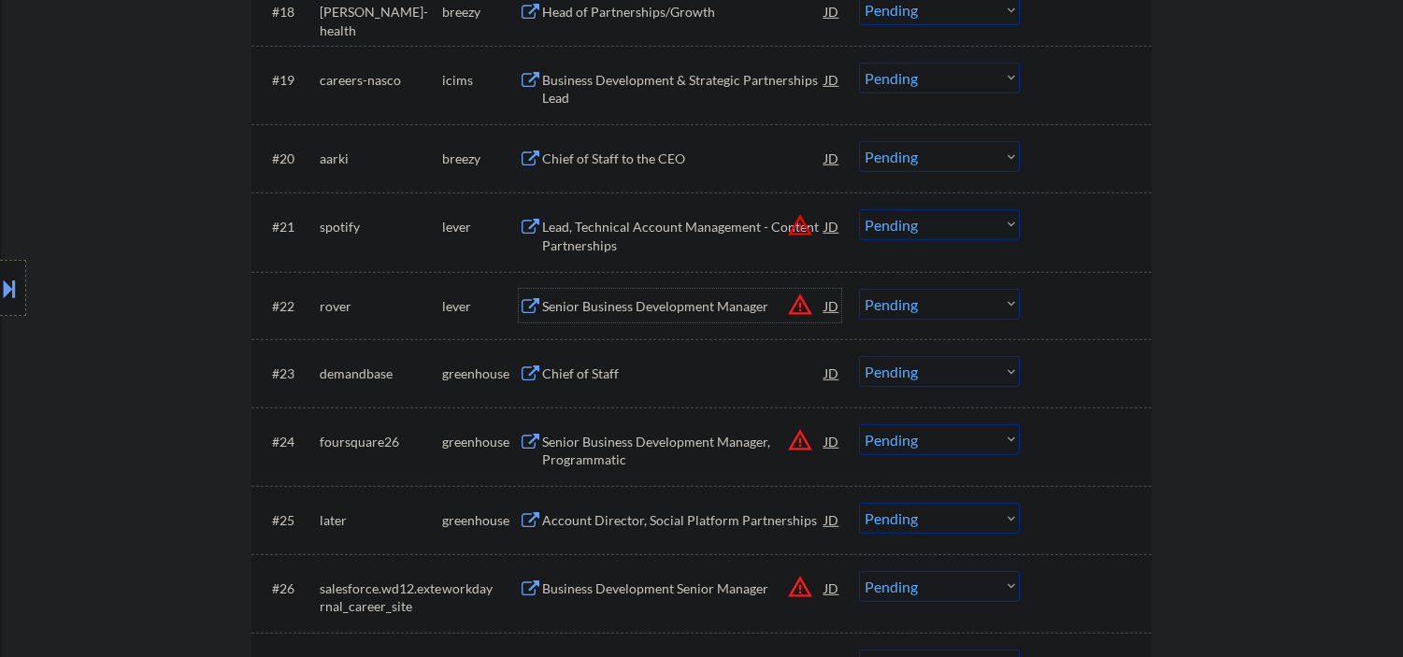
click at [678, 310] on div "Senior Business Development Manager" at bounding box center [683, 306] width 282 height 19
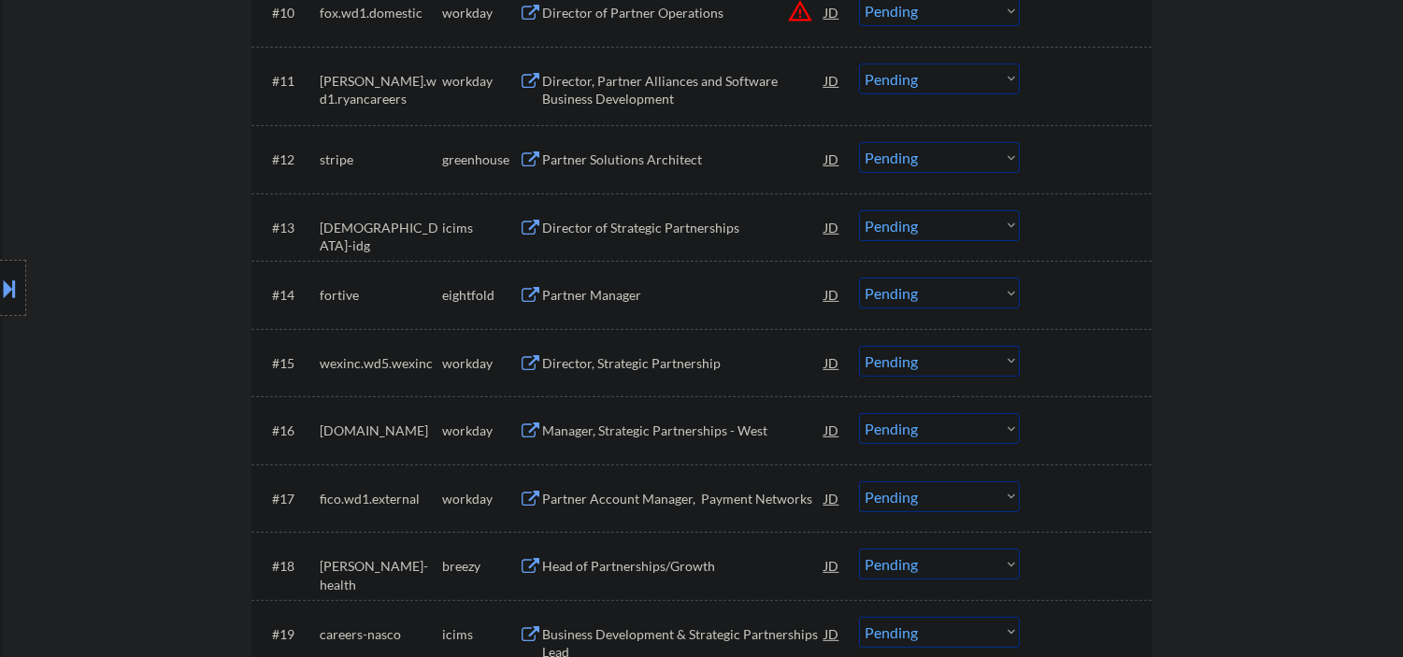
scroll to position [1799, 0]
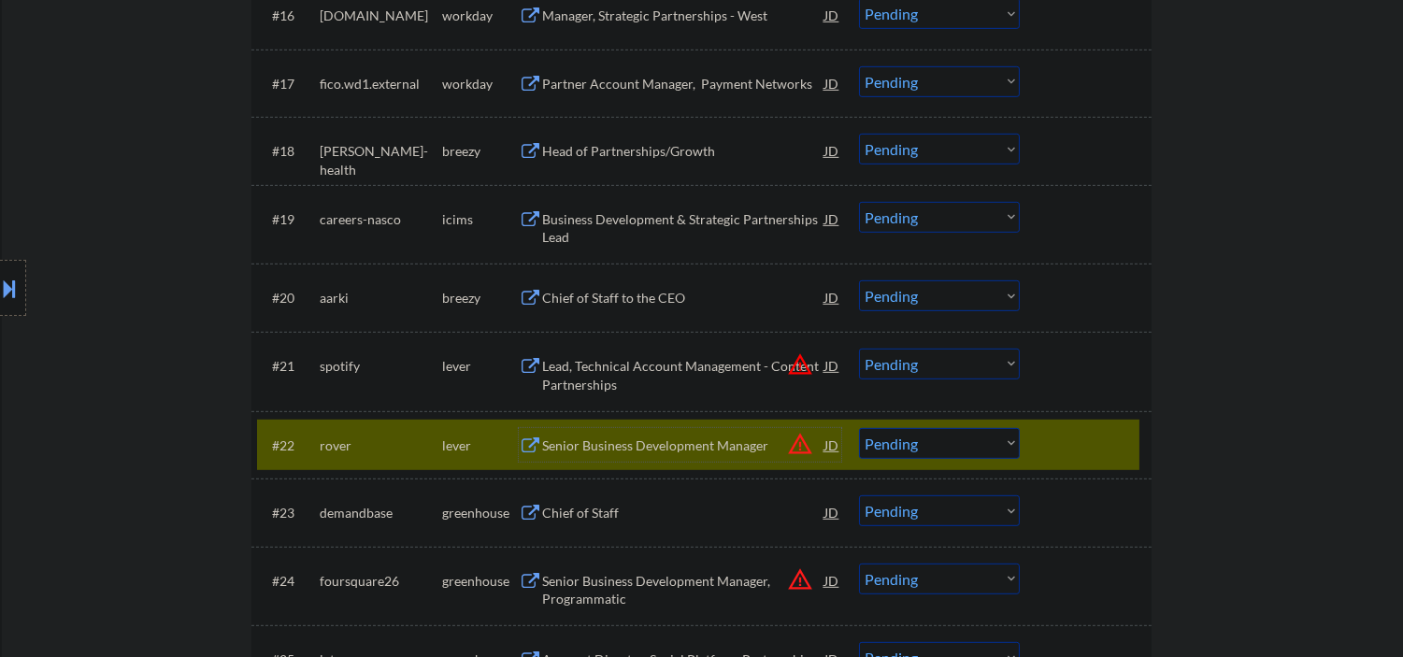
click at [670, 442] on div "Senior Business Development Manager" at bounding box center [683, 445] width 282 height 19
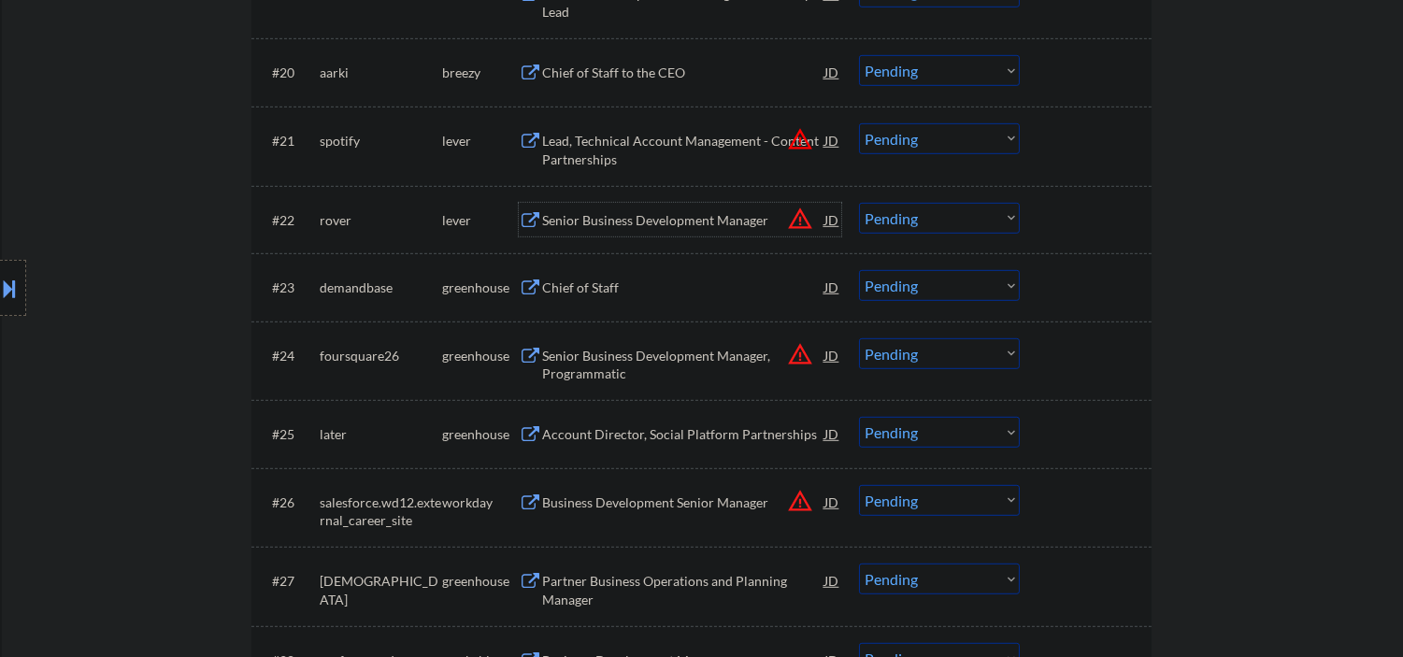
scroll to position [2077, 0]
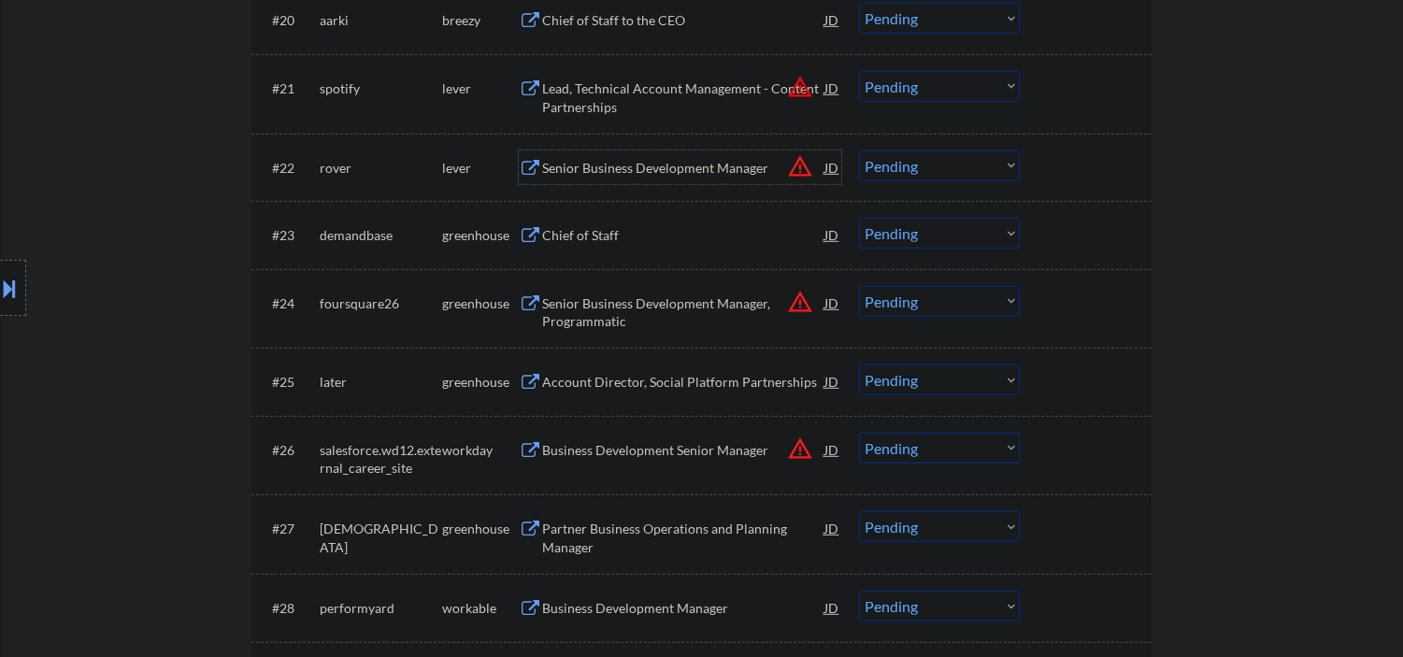
click at [910, 162] on select "Choose an option... Pending Applied Excluded (Questions) Excluded (Expired) Exc…" at bounding box center [939, 165] width 161 height 31
click at [859, 150] on select "Choose an option... Pending Applied Excluded (Questions) Excluded (Expired) Exc…" at bounding box center [939, 165] width 161 height 31
select select ""pending""
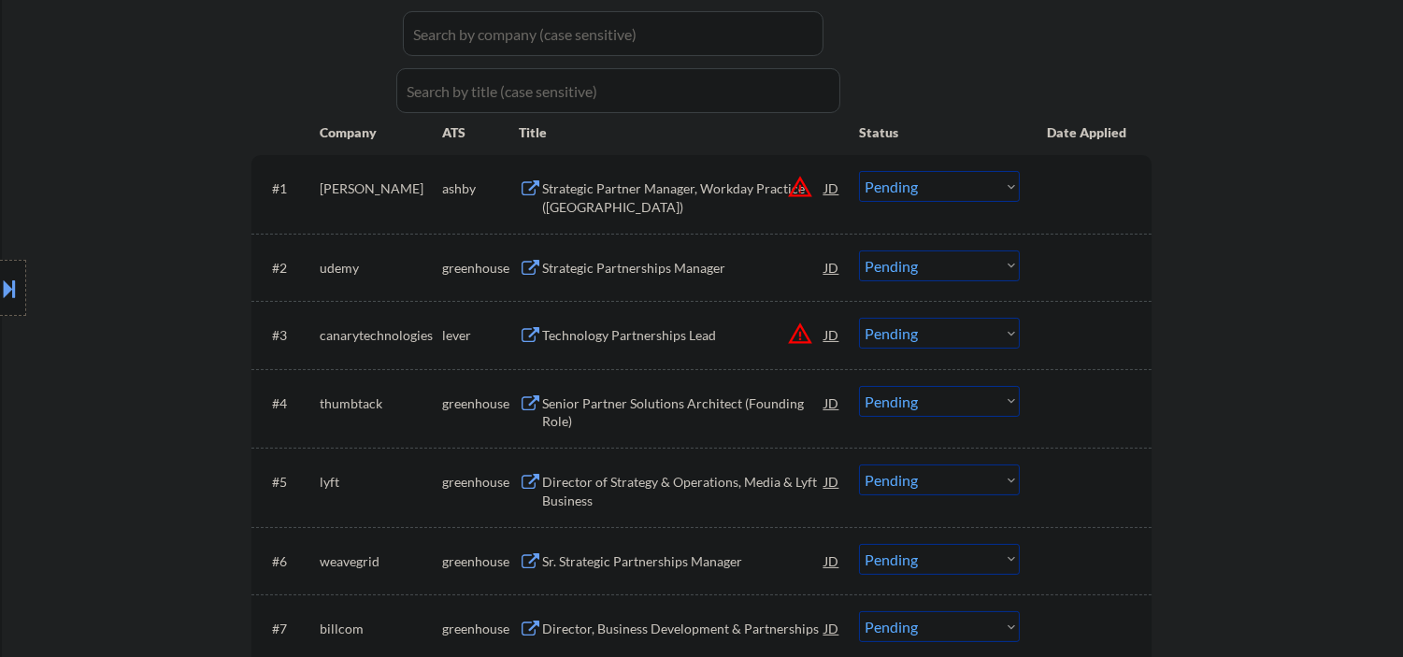
scroll to position [137, 0]
